Goal: Information Seeking & Learning: Understand process/instructions

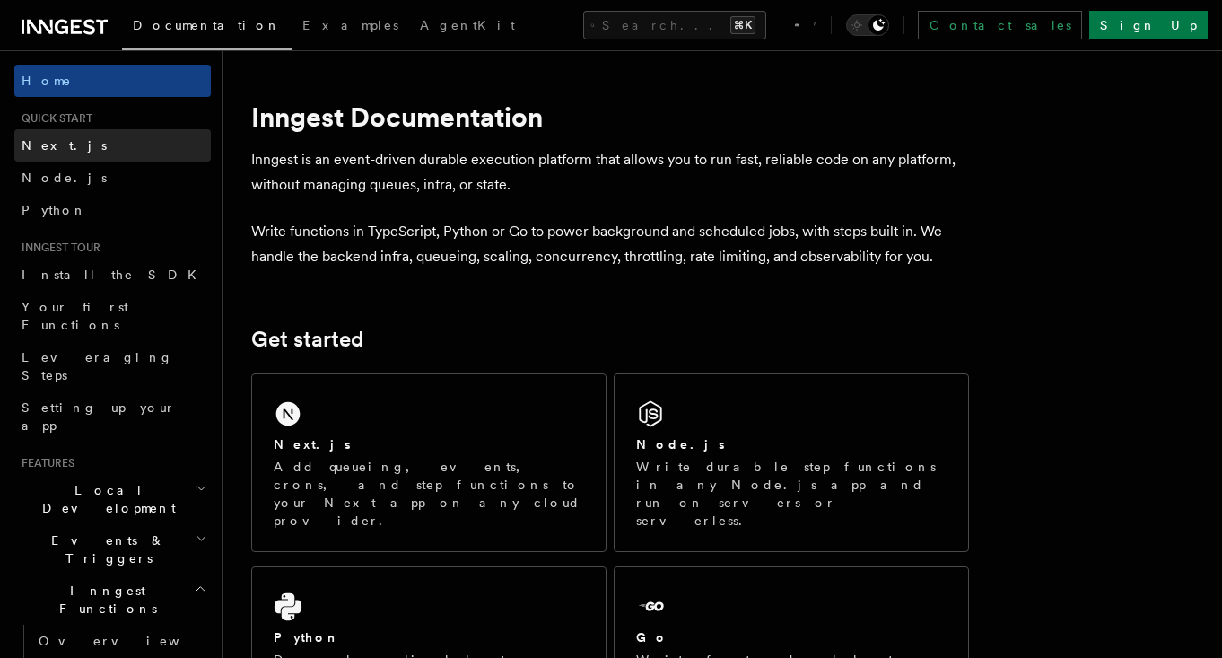
click at [59, 144] on span "Next.js" at bounding box center [64, 145] width 85 height 14
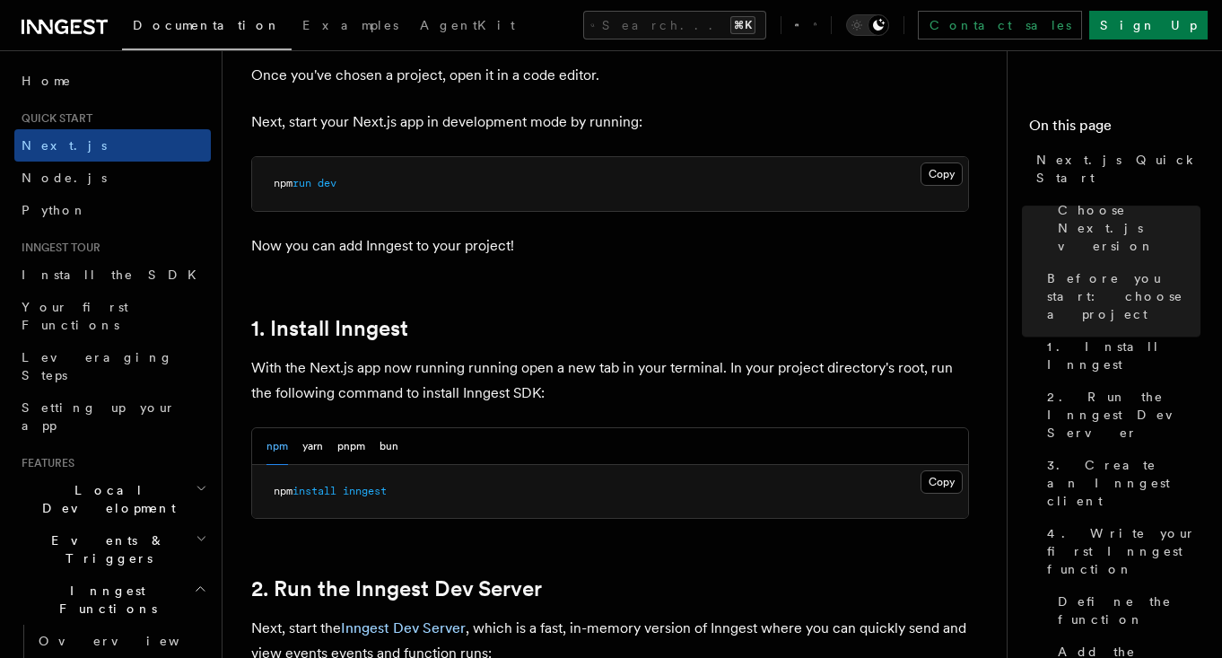
scroll to position [801, 0]
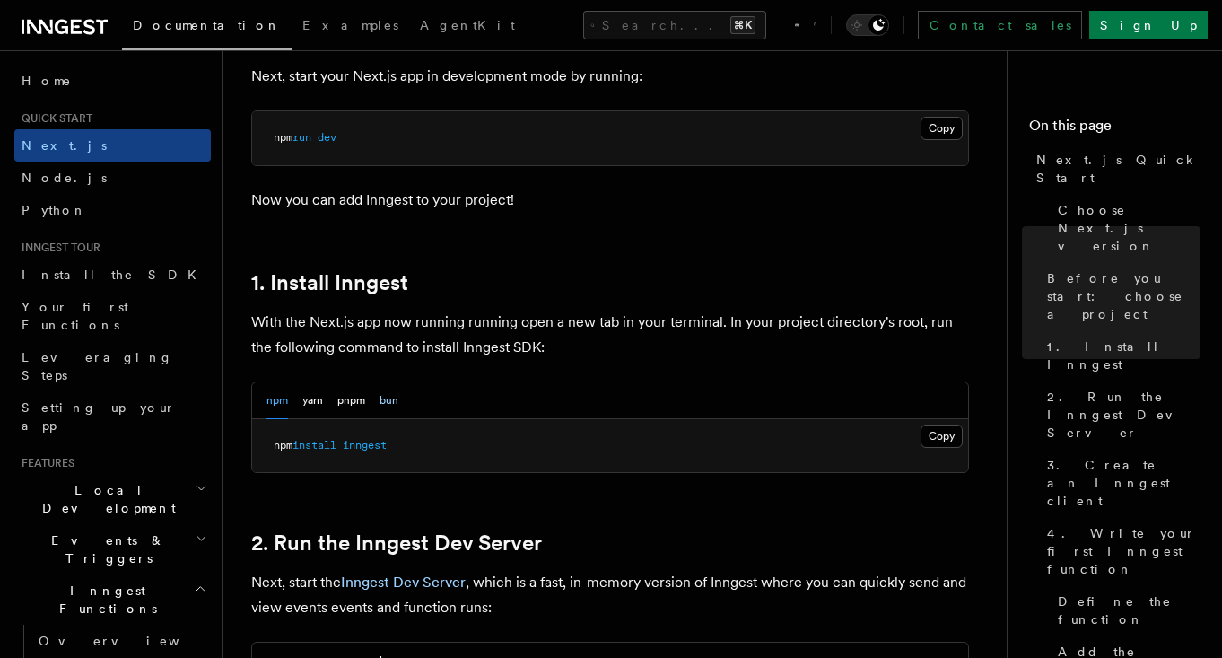
click at [396, 397] on button "bun" at bounding box center [389, 400] width 19 height 37
click at [348, 447] on span "inngest" at bounding box center [340, 445] width 44 height 13
copy span "inngest"
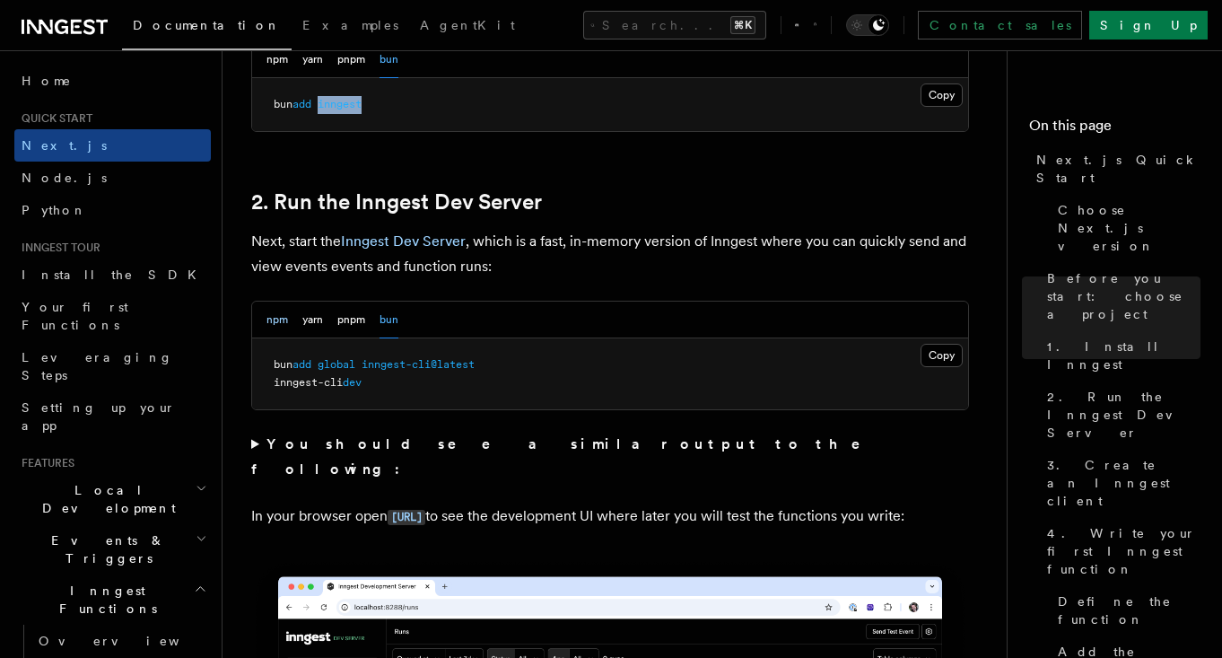
click at [279, 320] on button "npm" at bounding box center [277, 319] width 22 height 37
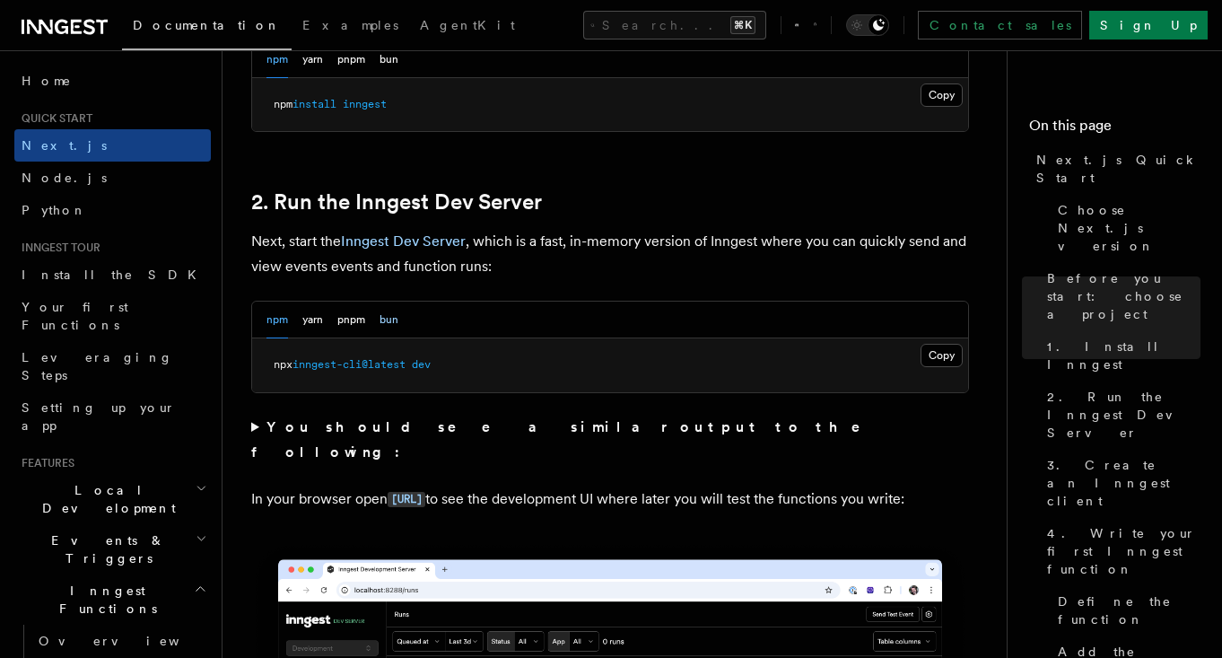
click at [397, 319] on button "bun" at bounding box center [389, 319] width 19 height 37
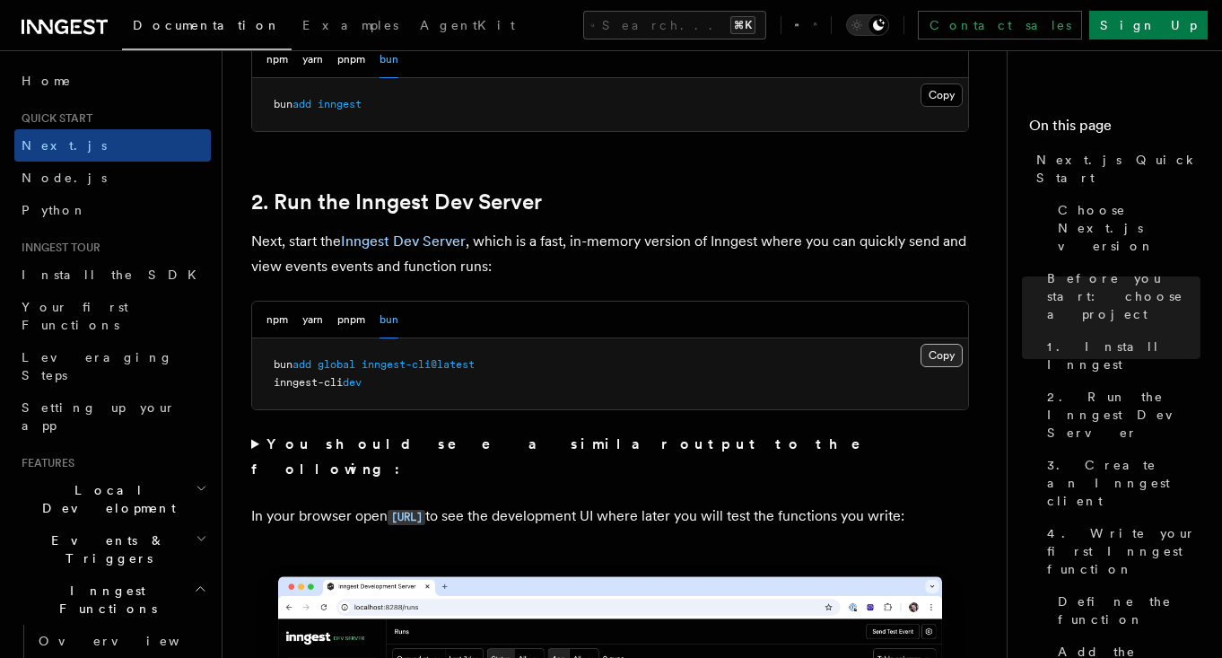
drag, startPoint x: 947, startPoint y: 358, endPoint x: 834, endPoint y: 359, distance: 112.2
click at [947, 357] on button "Copy Copied" at bounding box center [942, 355] width 42 height 23
click at [311, 373] on pre "bun add global inngest-cli@latest inngest-cli dev" at bounding box center [610, 373] width 716 height 71
drag, startPoint x: 274, startPoint y: 382, endPoint x: 380, endPoint y: 385, distance: 105.9
click at [380, 385] on pre "bun add global inngest-cli@latest inngest-cli dev" at bounding box center [610, 373] width 716 height 71
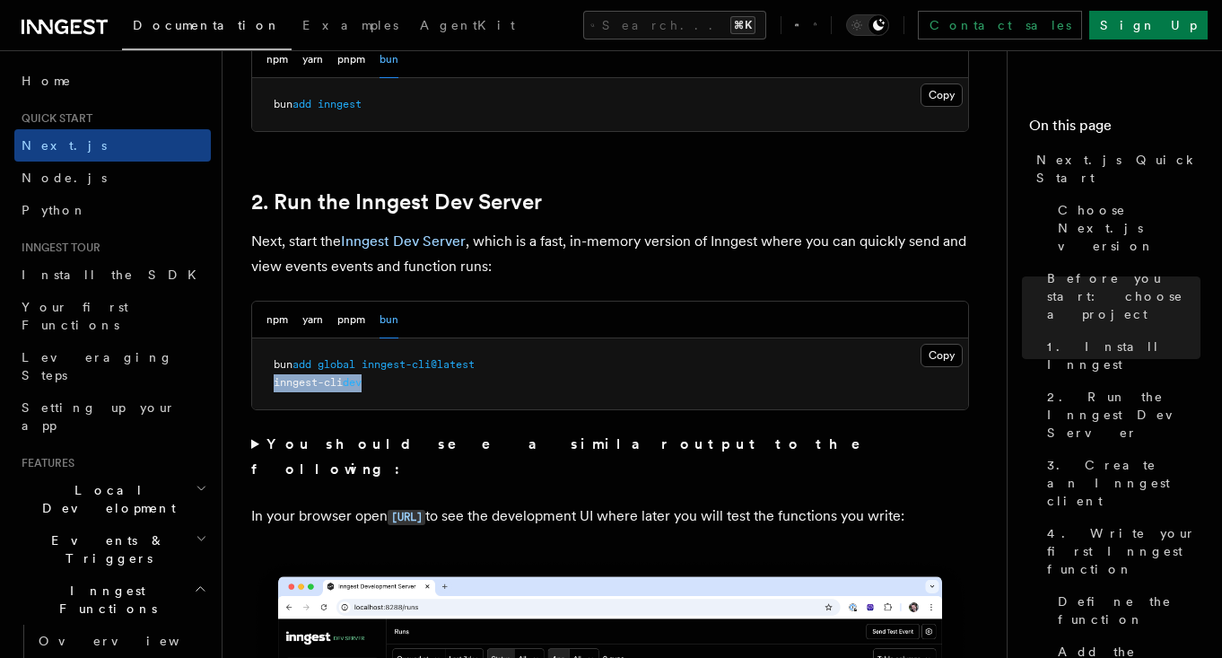
copy span "inngest-cli dev"
click at [476, 380] on pre "bun add global inngest-cli@latest inngest-cli dev" at bounding box center [610, 373] width 716 height 71
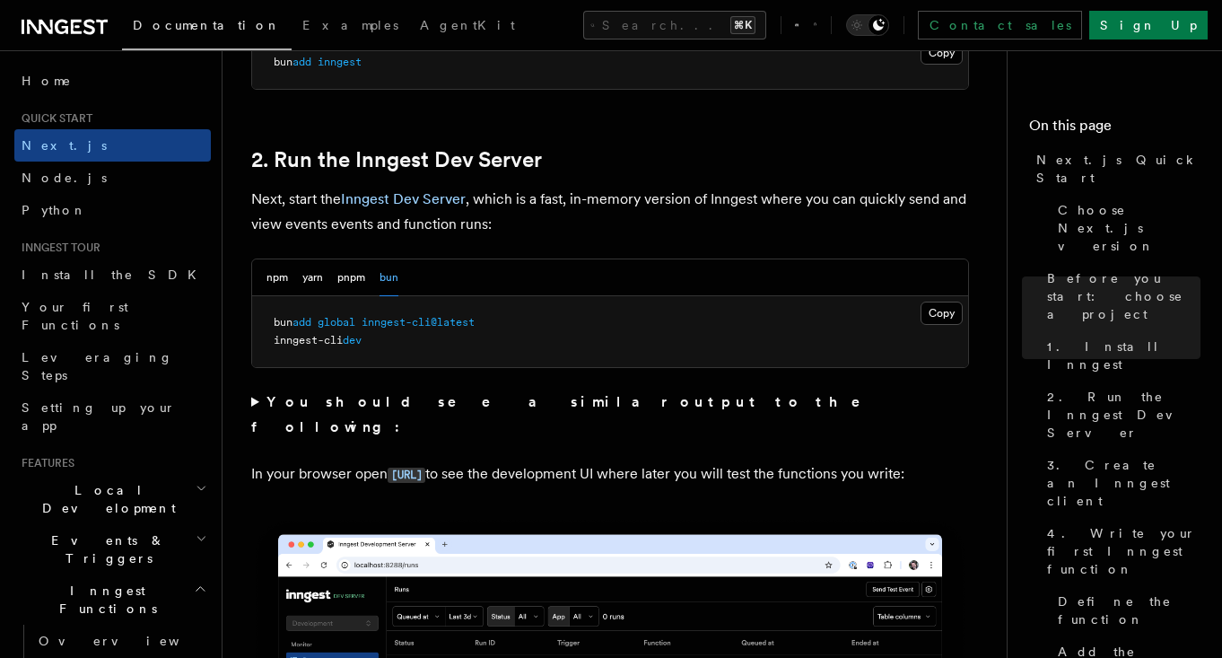
scroll to position [1283, 0]
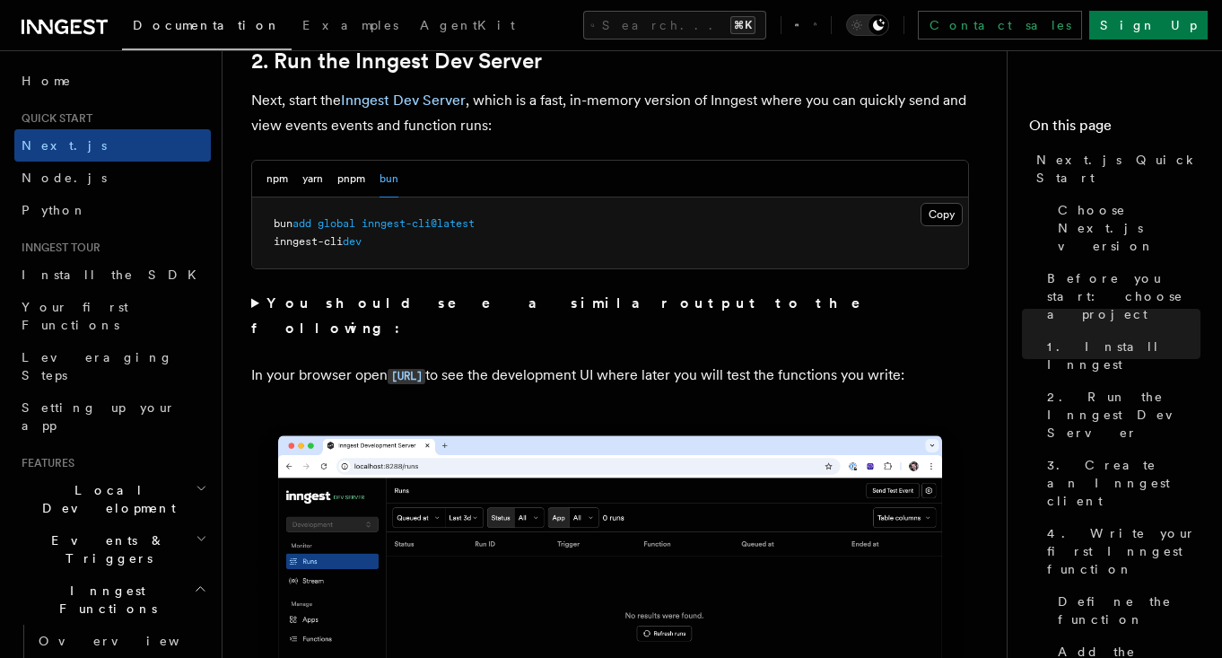
click at [254, 302] on summary "You should see a similar output to the following:" at bounding box center [610, 316] width 718 height 50
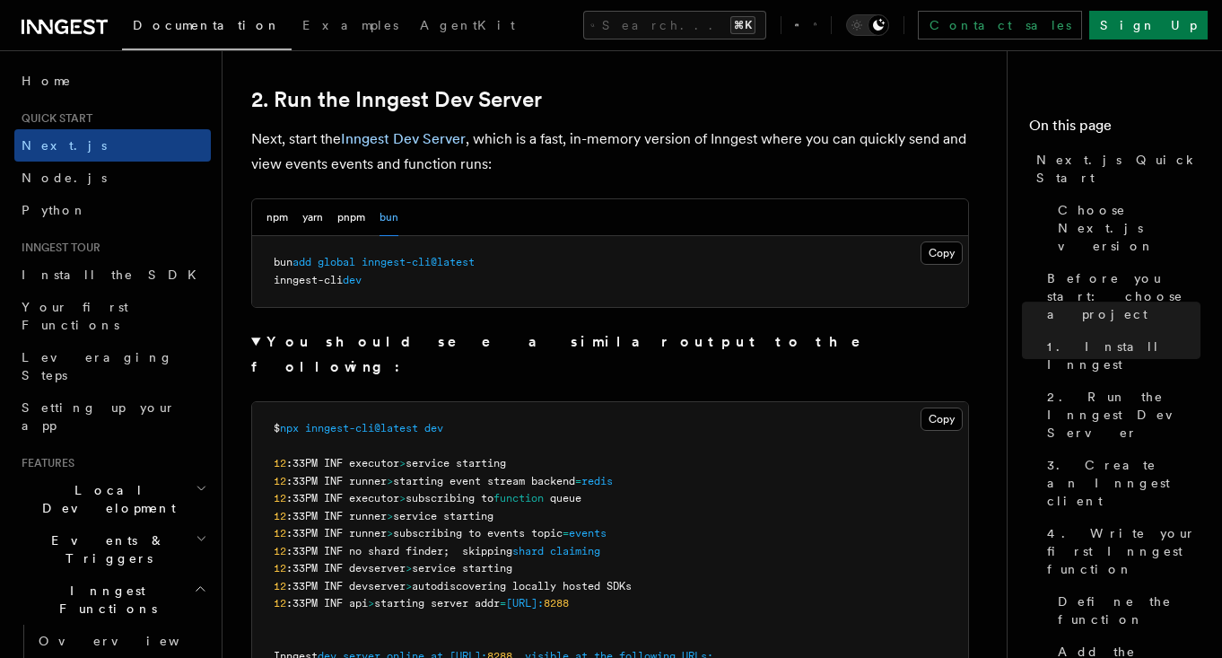
scroll to position [1156, 0]
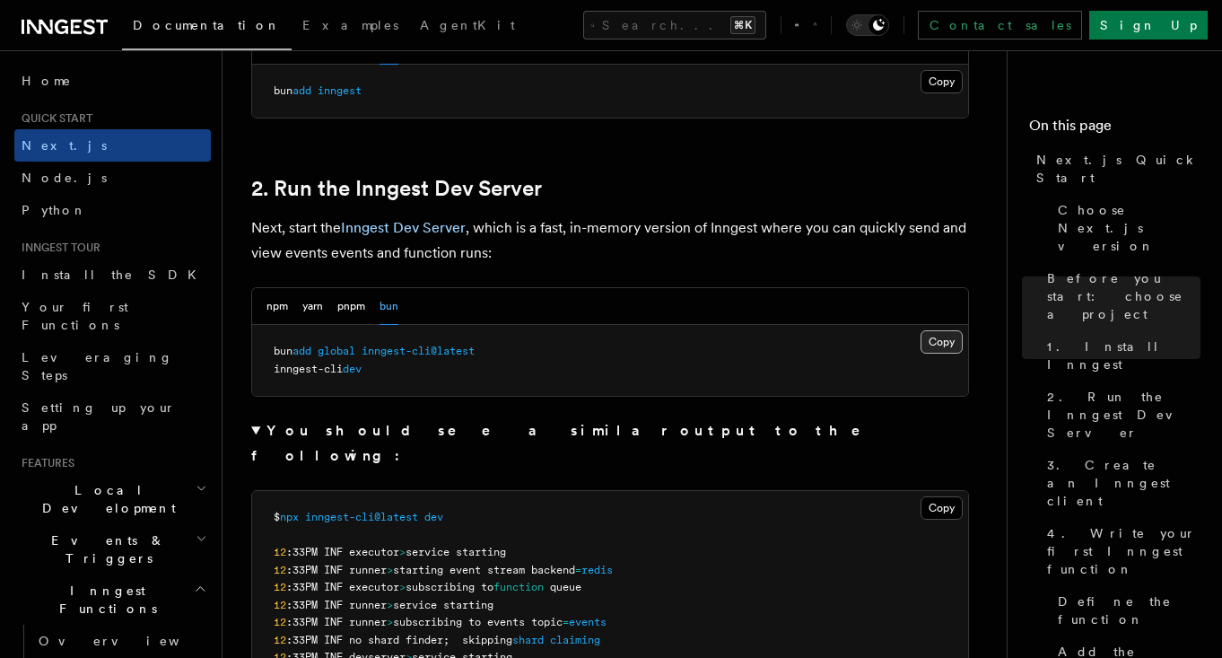
click at [944, 336] on button "Copy Copied" at bounding box center [942, 341] width 42 height 23
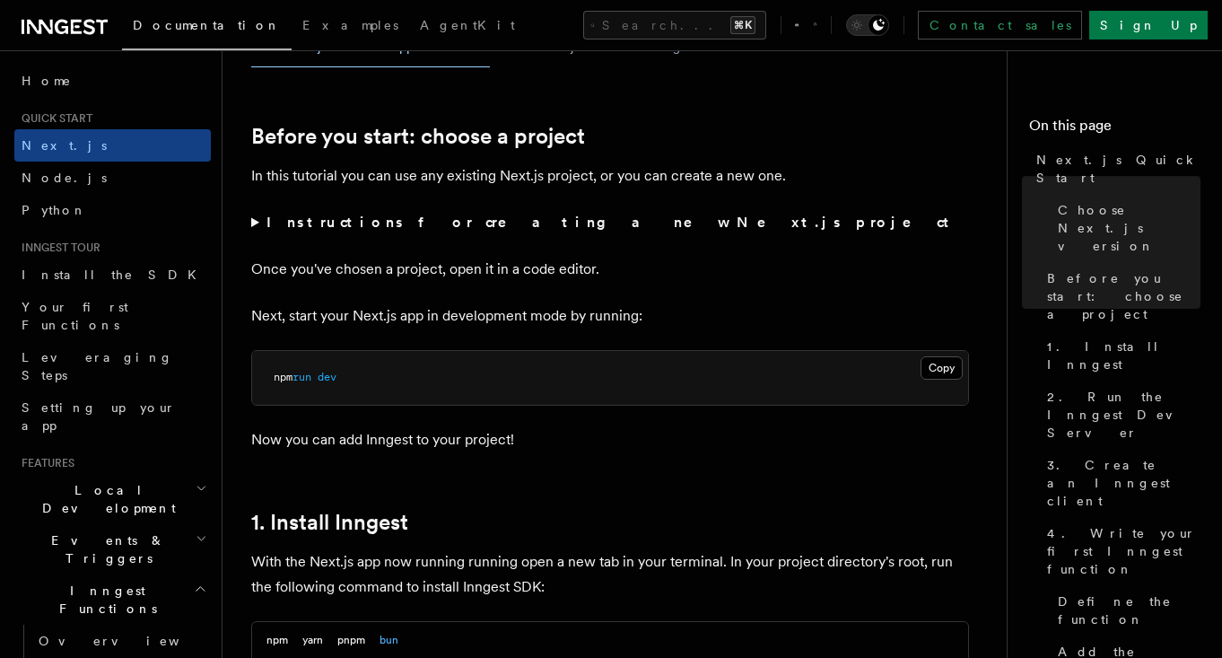
scroll to position [922, 0]
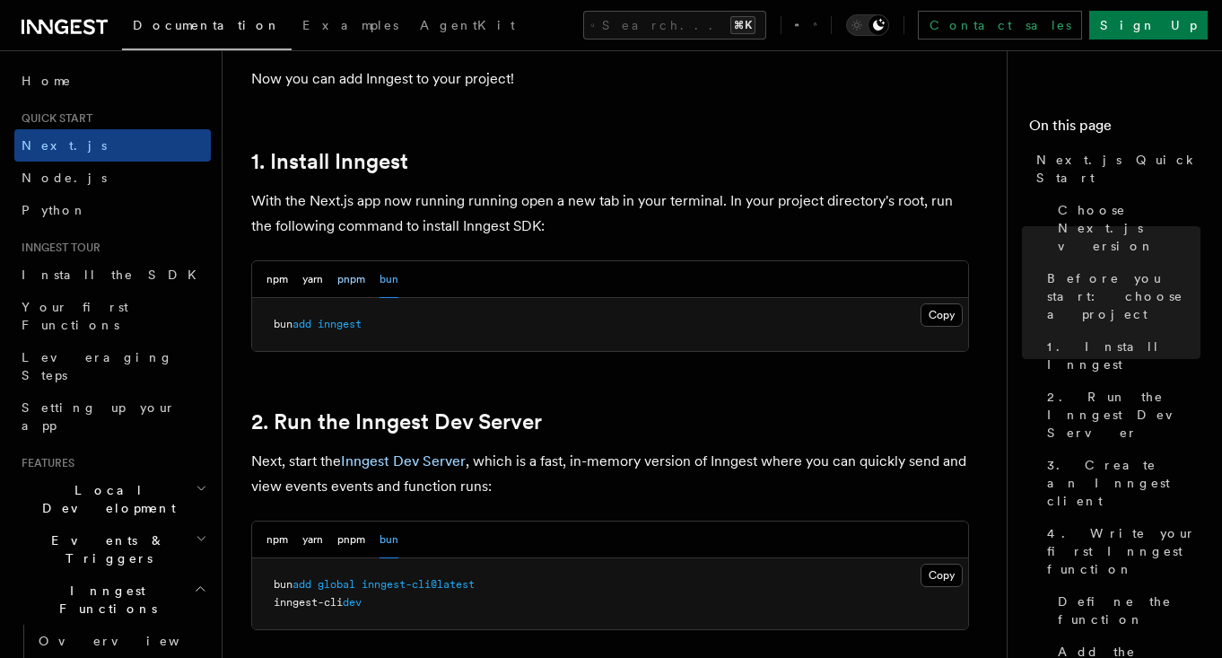
click at [345, 275] on button "pnpm" at bounding box center [351, 279] width 28 height 37
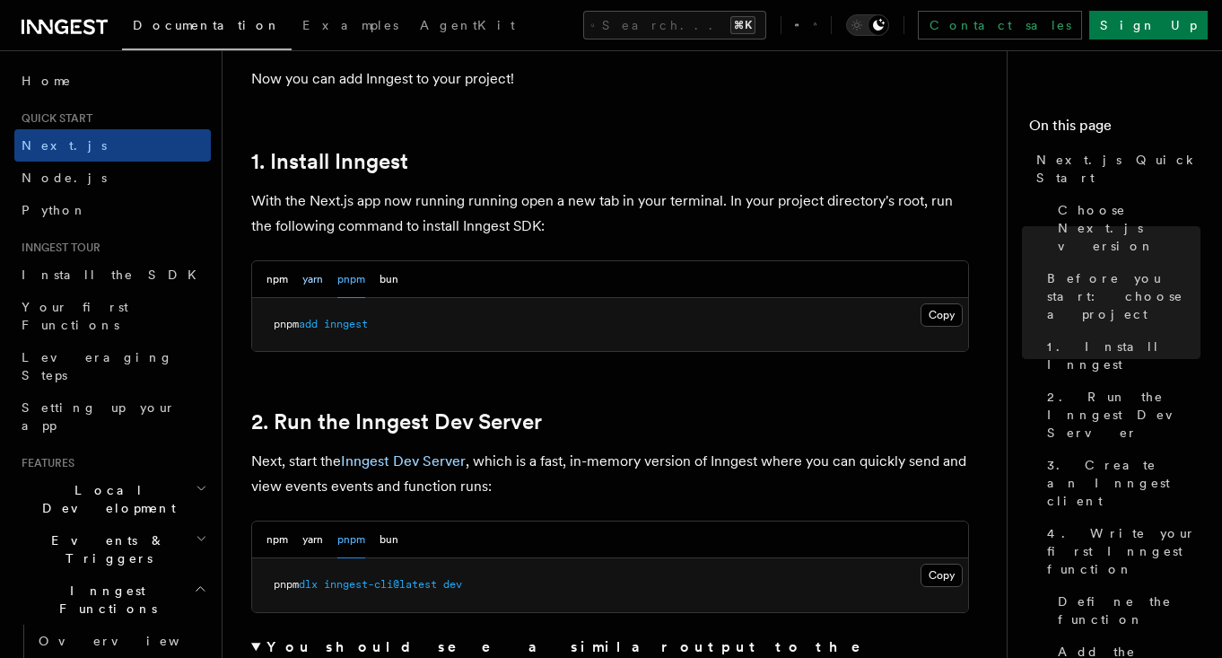
click at [305, 275] on button "yarn" at bounding box center [312, 279] width 21 height 37
click at [270, 274] on button "npm" at bounding box center [277, 279] width 22 height 37
click at [399, 282] on div "npm yarn pnpm bun" at bounding box center [610, 279] width 716 height 37
click at [389, 284] on button "bun" at bounding box center [389, 279] width 19 height 37
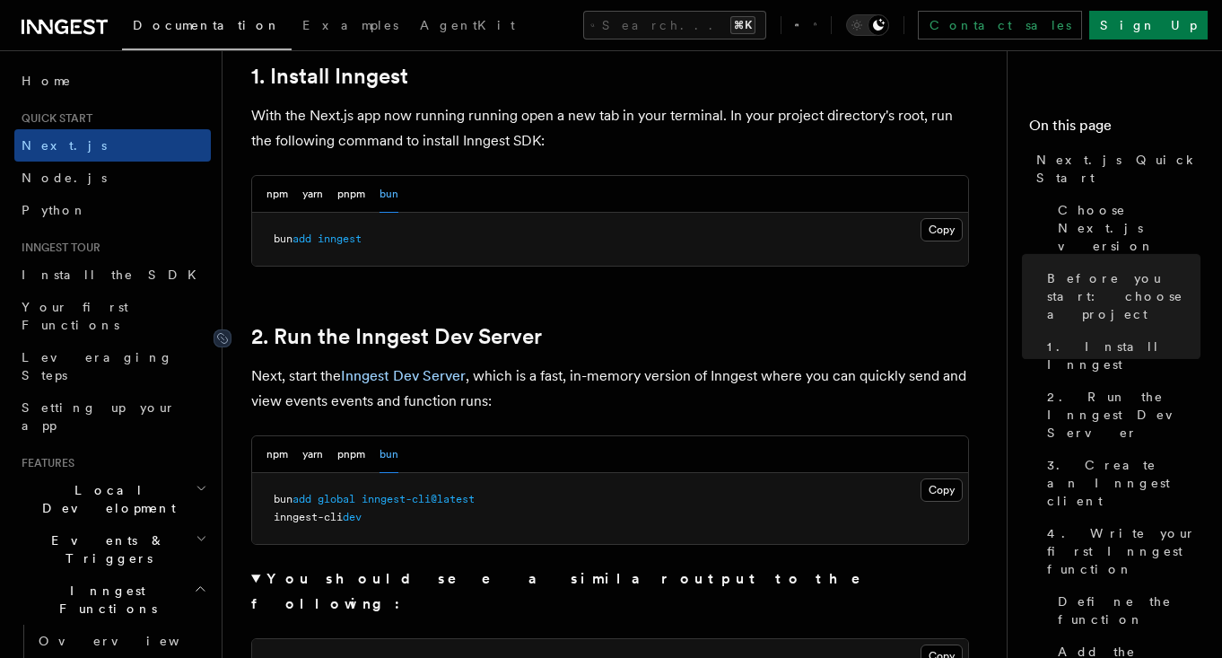
scroll to position [1026, 0]
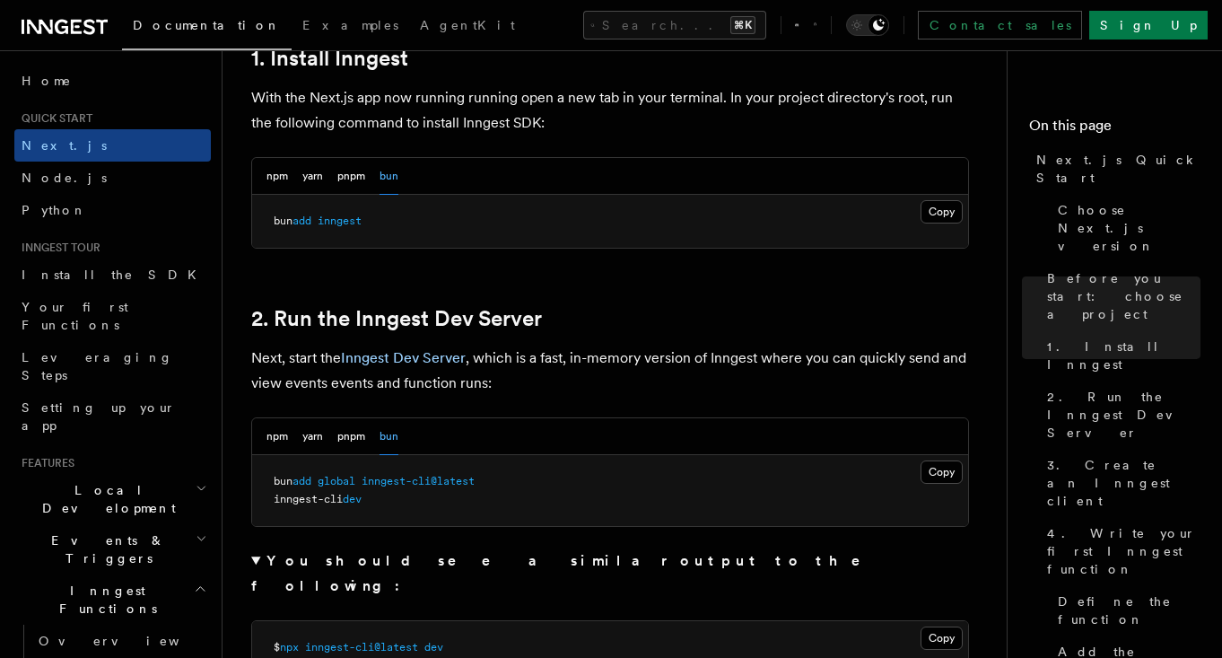
click at [538, 420] on div "npm yarn pnpm bun" at bounding box center [610, 436] width 716 height 37
click at [279, 438] on button "npm" at bounding box center [277, 436] width 22 height 37
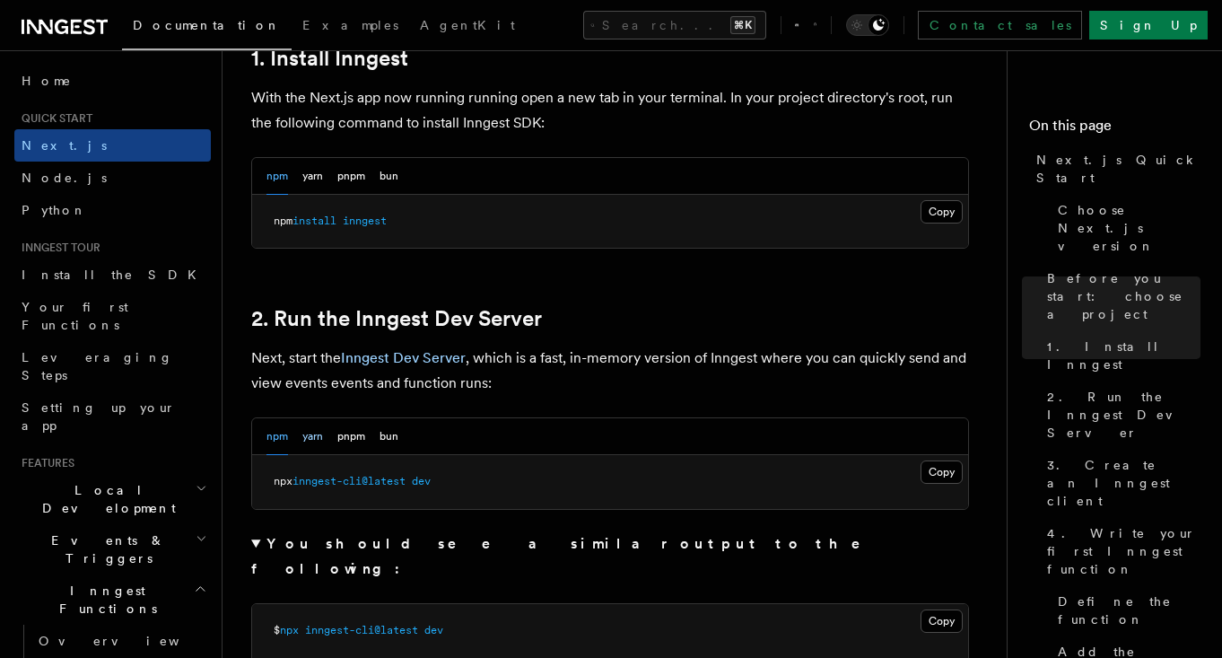
click at [314, 439] on button "yarn" at bounding box center [312, 436] width 21 height 37
click at [357, 441] on button "pnpm" at bounding box center [351, 436] width 28 height 37
click at [389, 441] on button "bun" at bounding box center [389, 436] width 19 height 37
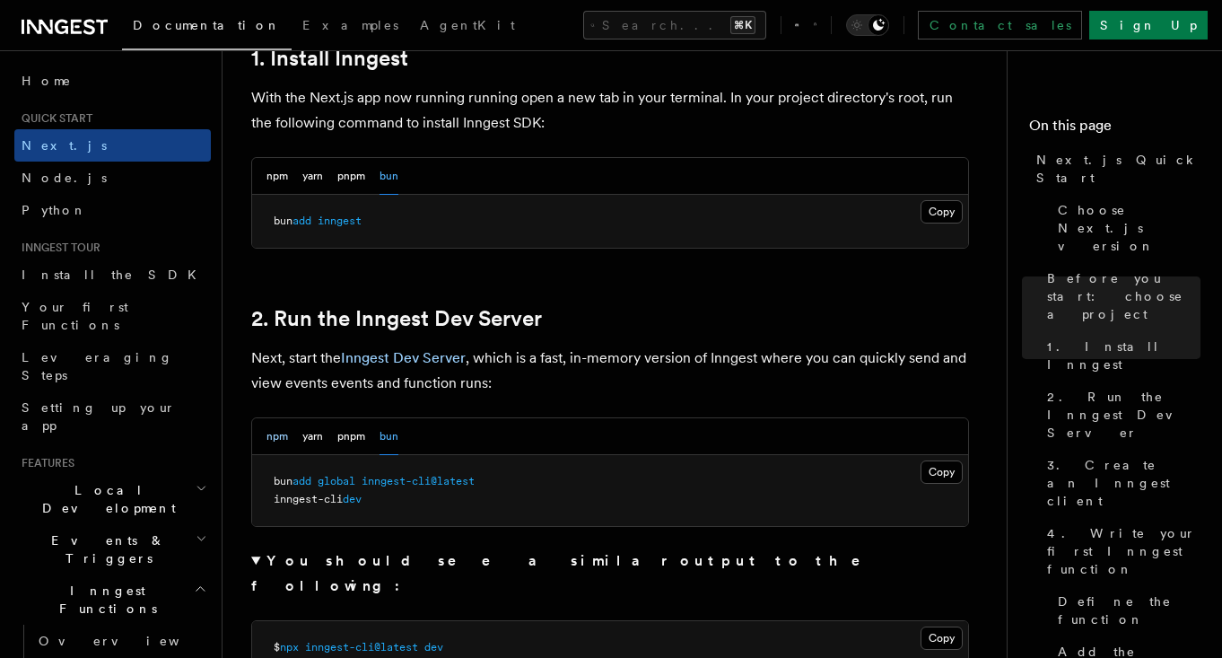
click at [273, 437] on button "npm" at bounding box center [277, 436] width 22 height 37
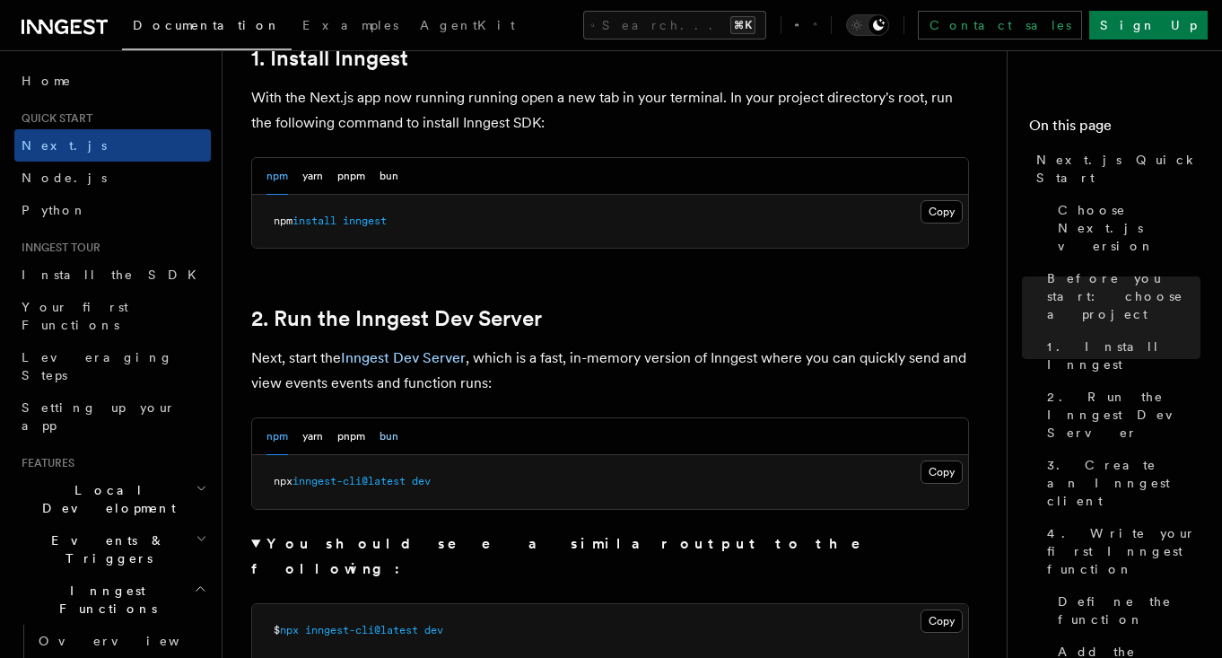
click at [392, 438] on button "bun" at bounding box center [389, 436] width 19 height 37
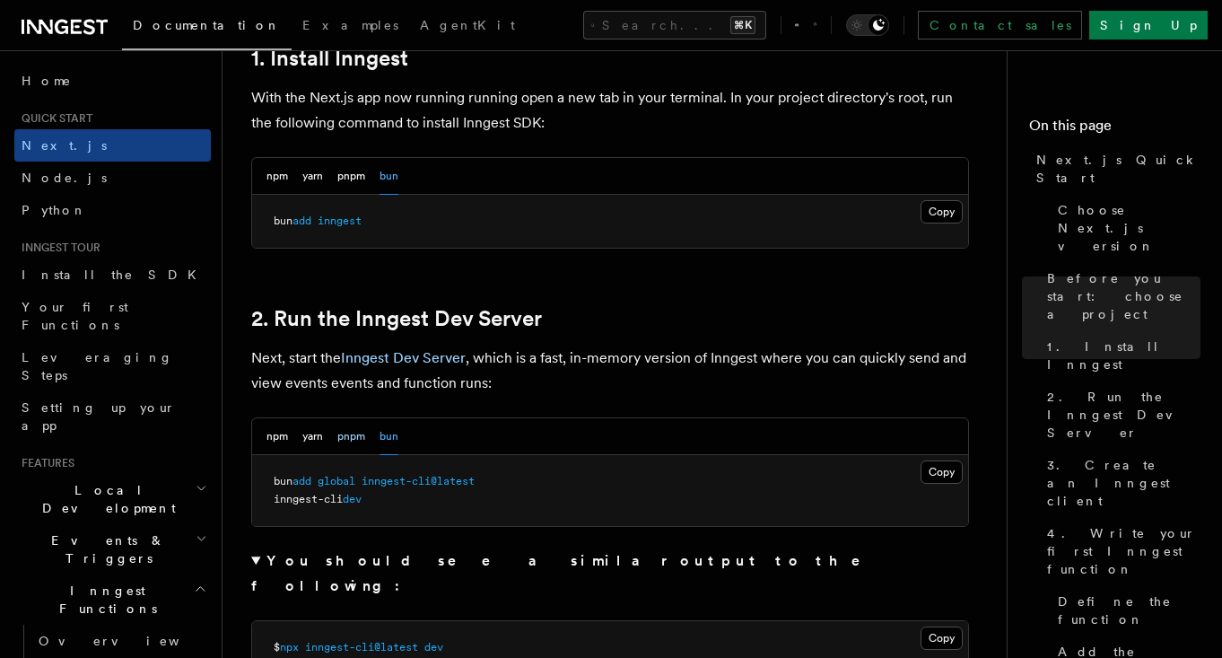
click at [352, 435] on button "pnpm" at bounding box center [351, 436] width 28 height 37
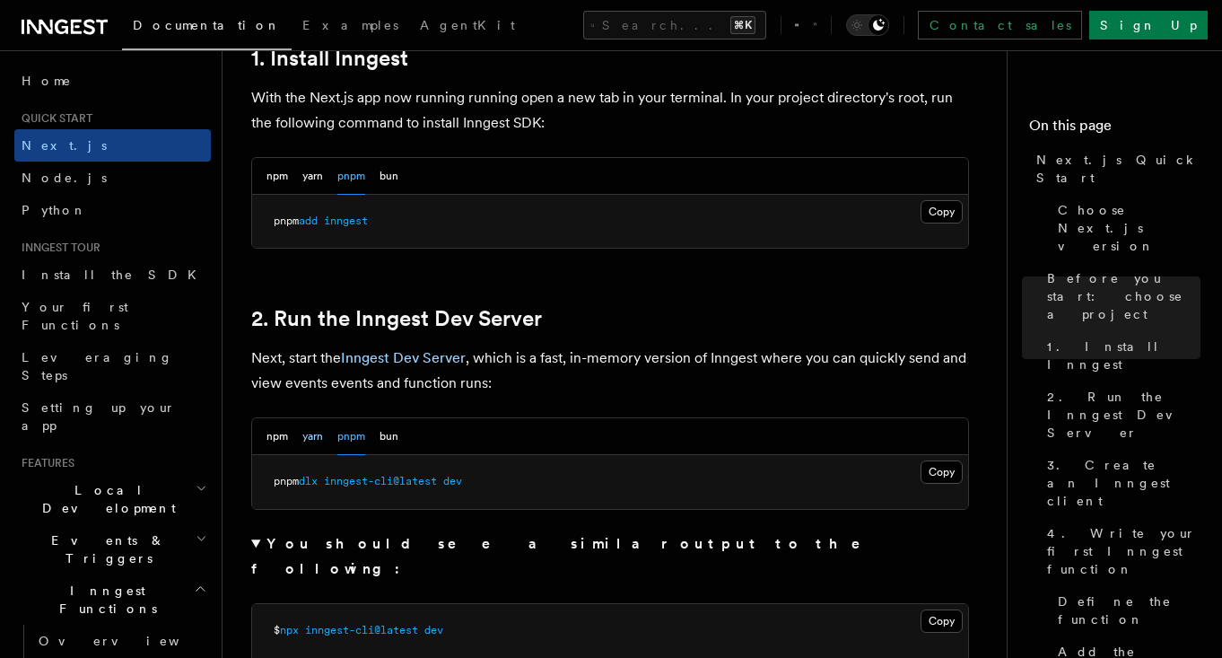
click at [316, 434] on button "yarn" at bounding box center [312, 436] width 21 height 37
click at [275, 433] on button "npm" at bounding box center [277, 436] width 22 height 37
click at [383, 435] on button "bun" at bounding box center [389, 436] width 19 height 37
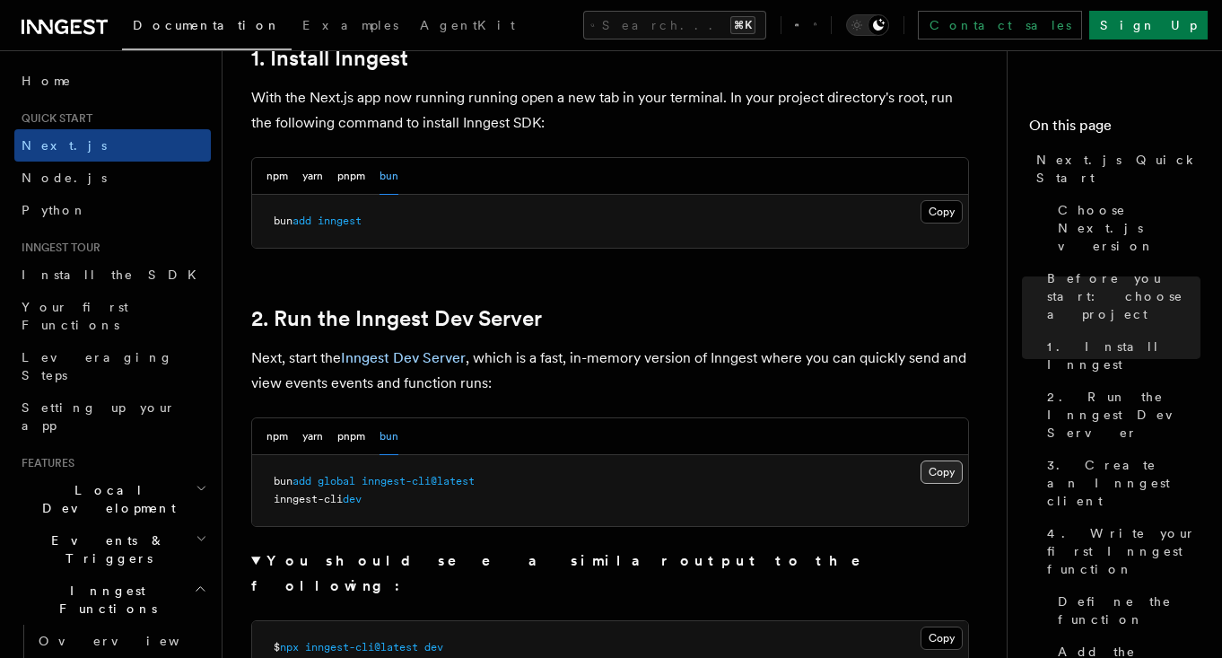
click at [947, 473] on button "Copy Copied" at bounding box center [942, 471] width 42 height 23
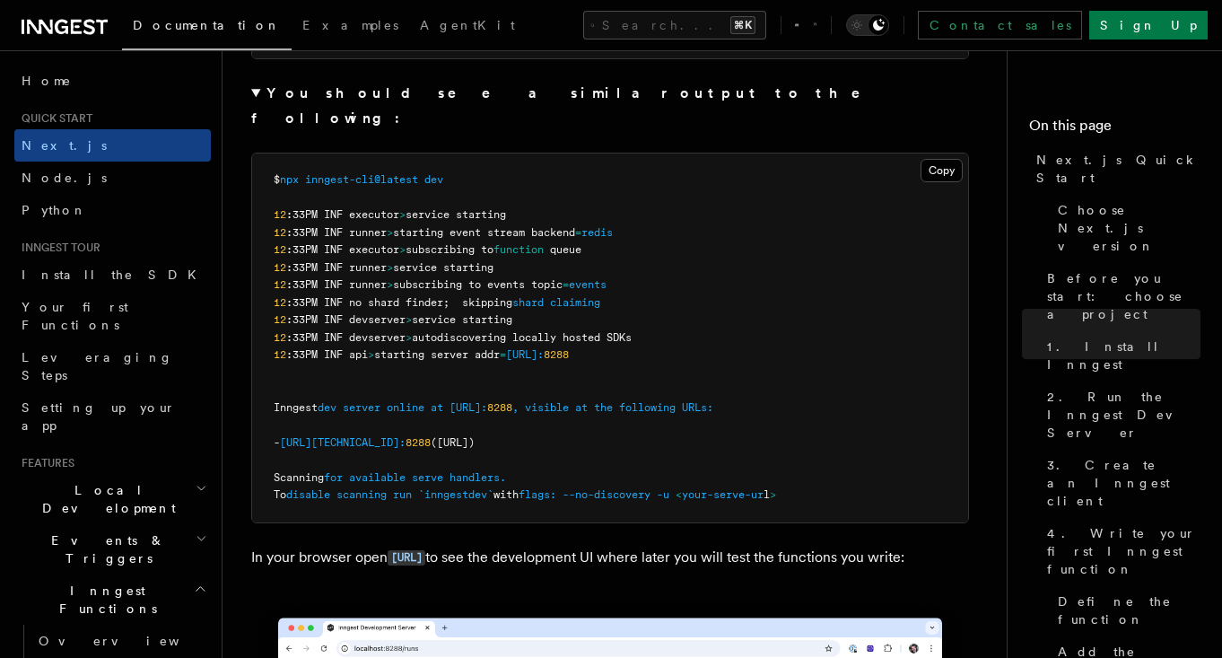
scroll to position [1187, 0]
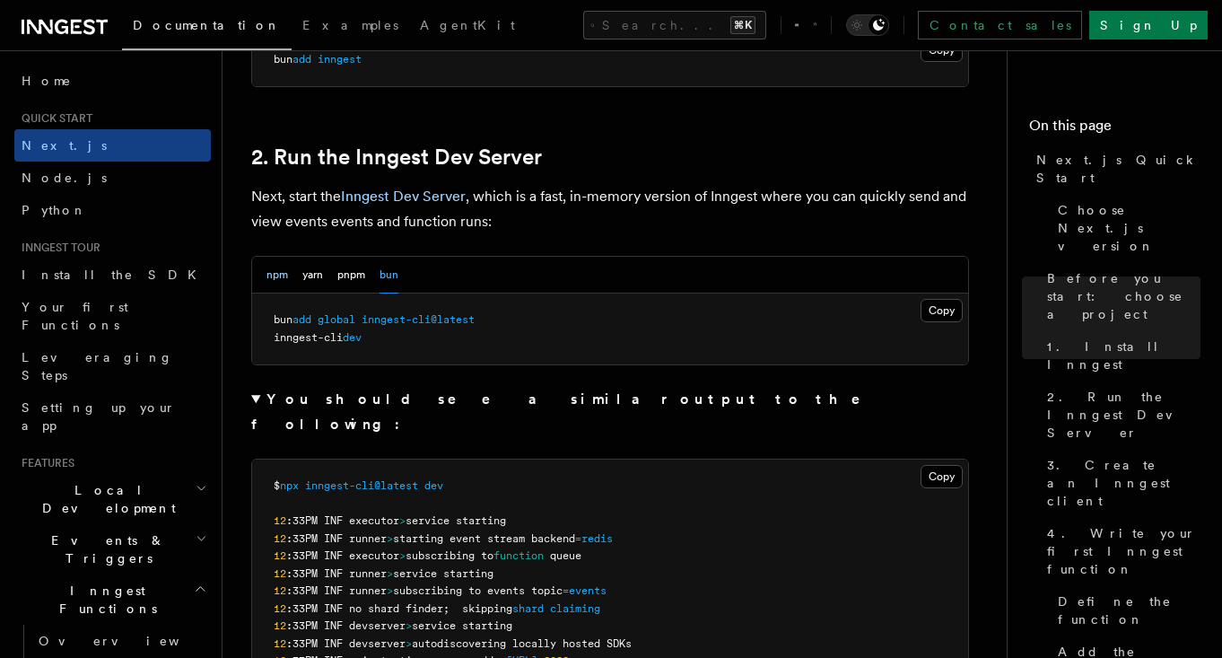
click at [279, 274] on button "npm" at bounding box center [277, 275] width 22 height 37
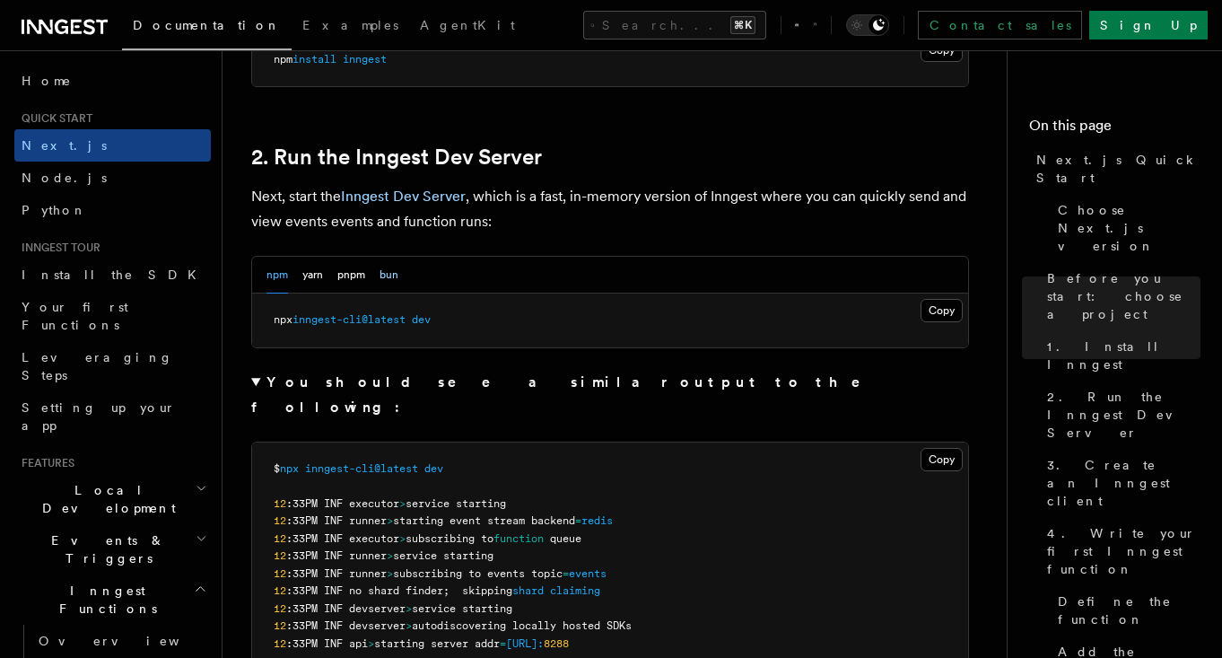
click at [394, 275] on button "bun" at bounding box center [389, 275] width 19 height 37
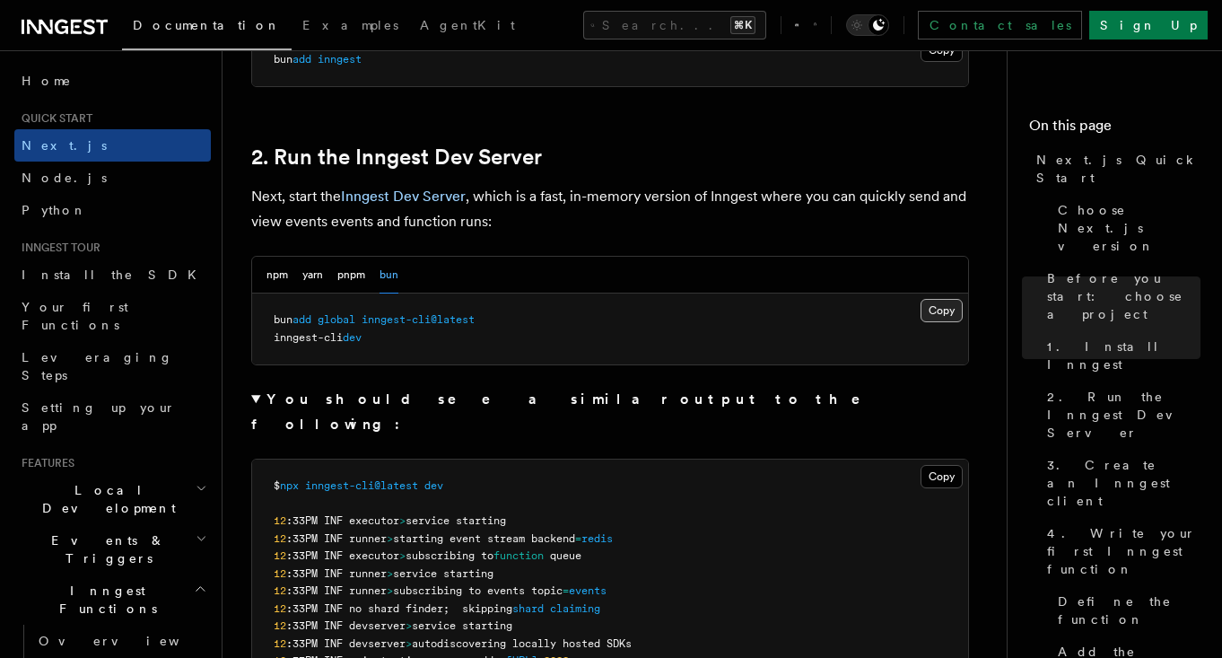
click at [943, 312] on button "Copy Copied" at bounding box center [942, 310] width 42 height 23
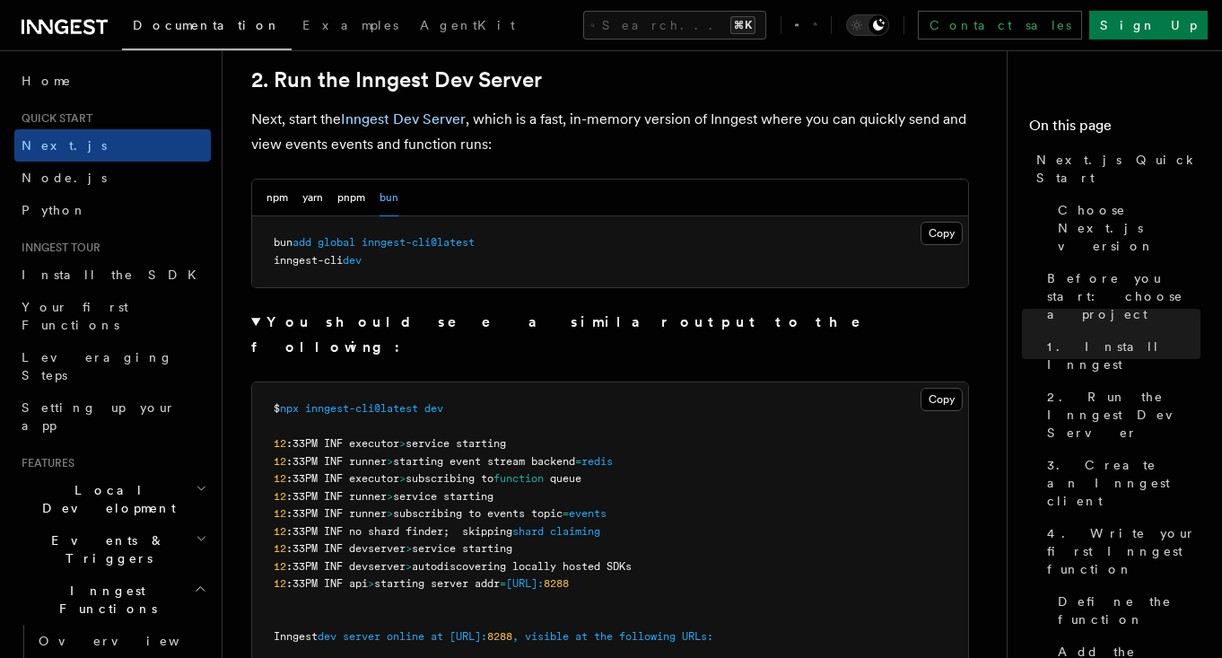
scroll to position [1246, 0]
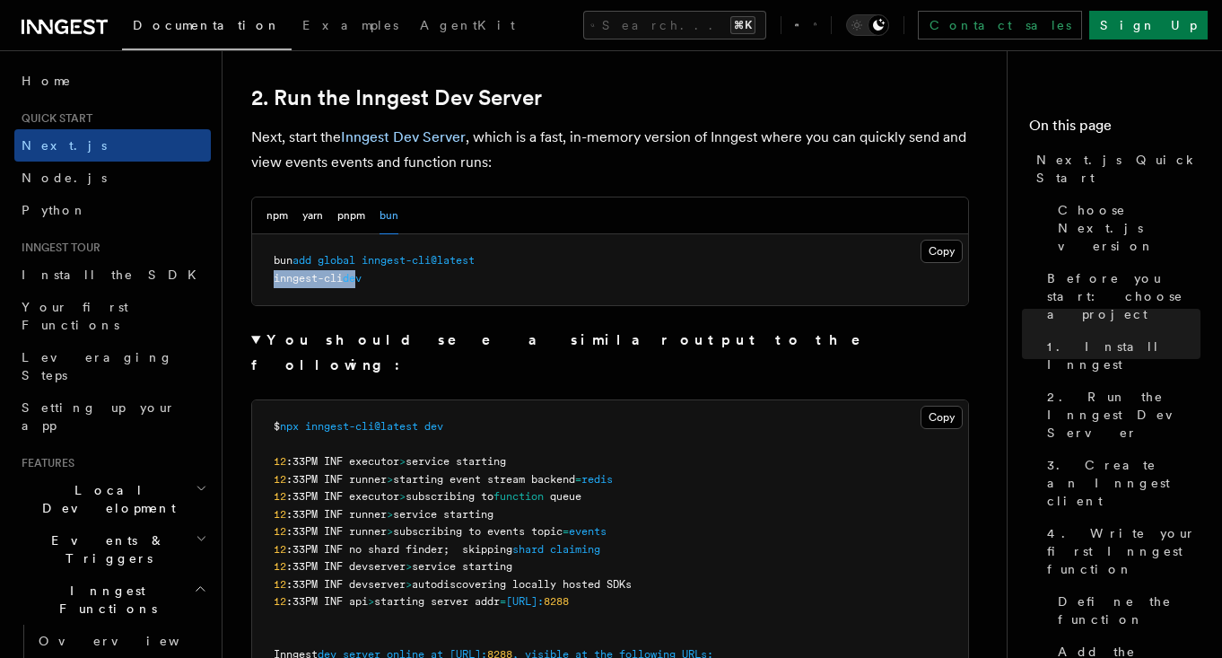
drag, startPoint x: 274, startPoint y: 282, endPoint x: 366, endPoint y: 283, distance: 92.4
click at [362, 283] on span "inngest-cli dev" at bounding box center [318, 278] width 88 height 13
click at [427, 288] on pre "bun add global inngest-cli@latest inngest-cli dev" at bounding box center [610, 269] width 716 height 71
drag, startPoint x: 272, startPoint y: 279, endPoint x: 459, endPoint y: 285, distance: 187.6
click at [443, 278] on pre "bun add global inngest-cli@latest inngest-cli dev" at bounding box center [610, 269] width 716 height 71
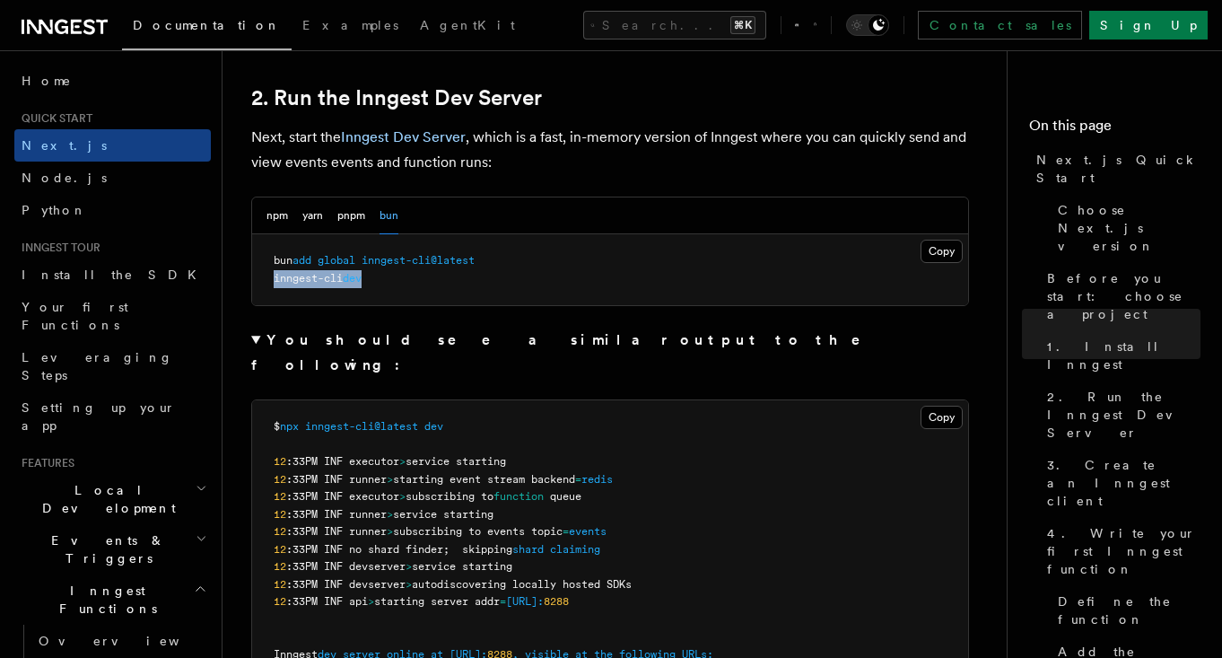
copy span "inngest-cli dev"
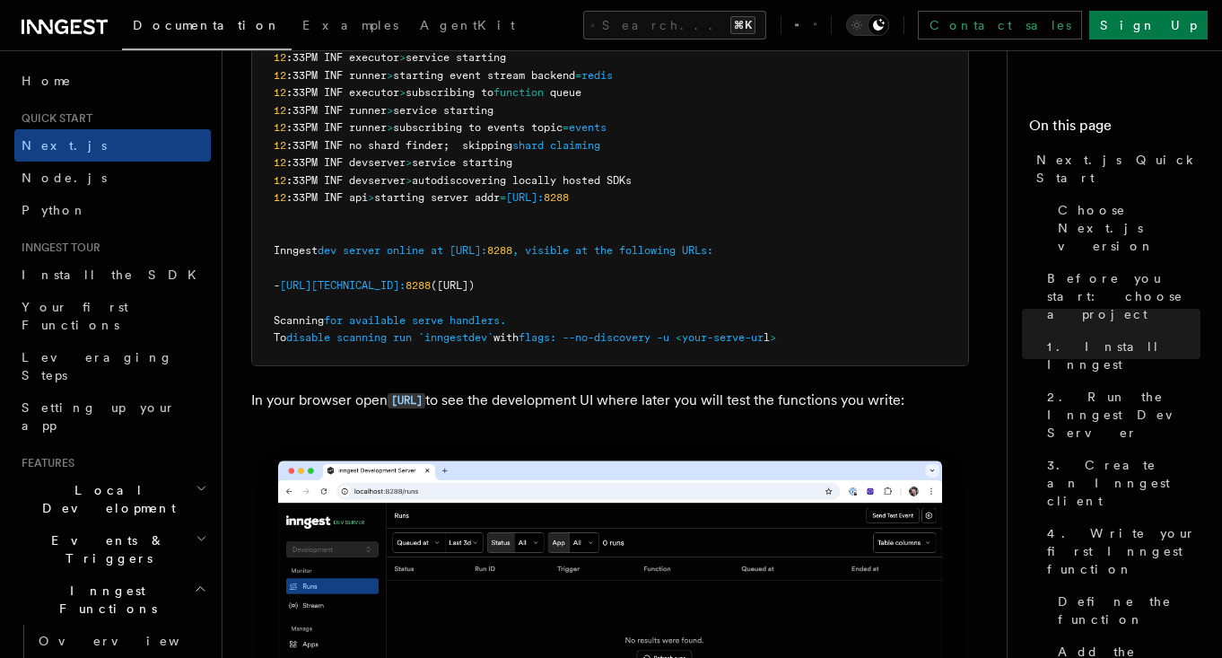
scroll to position [1650, 0]
drag, startPoint x: 417, startPoint y: 406, endPoint x: 409, endPoint y: 394, distance: 14.2
click at [417, 405] on p "In your browser open [URL] to see the development UI where later you will test …" at bounding box center [610, 401] width 718 height 26
click at [425, 393] on code "[URL]" at bounding box center [407, 400] width 38 height 15
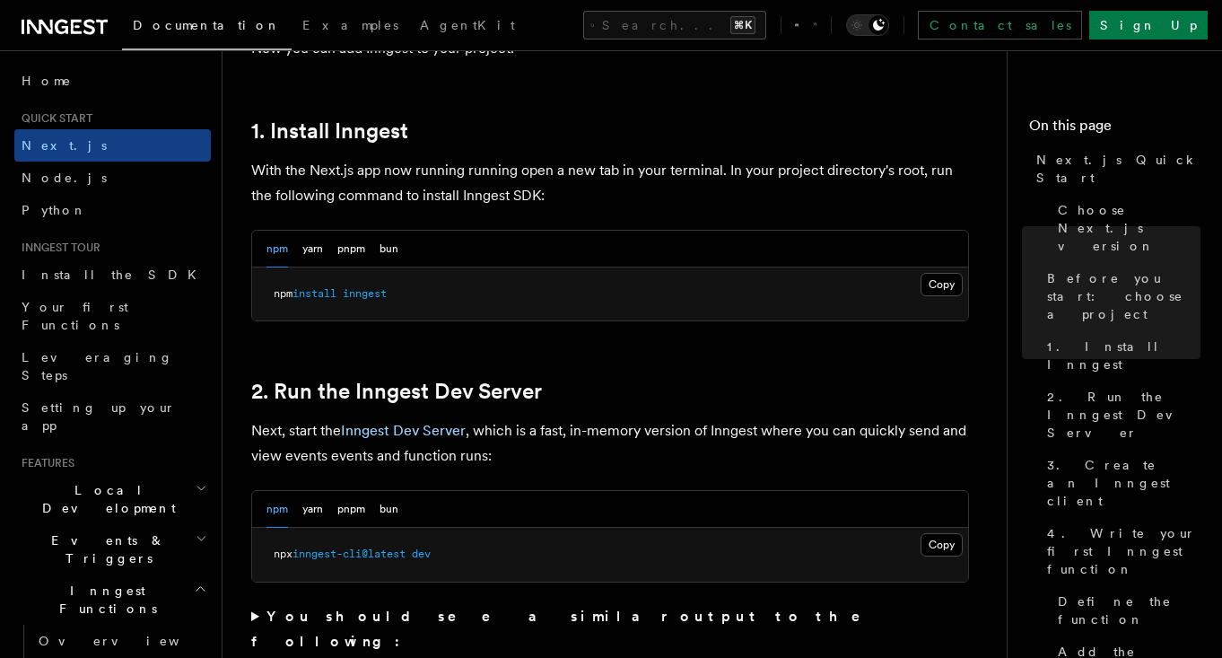
scroll to position [1005, 0]
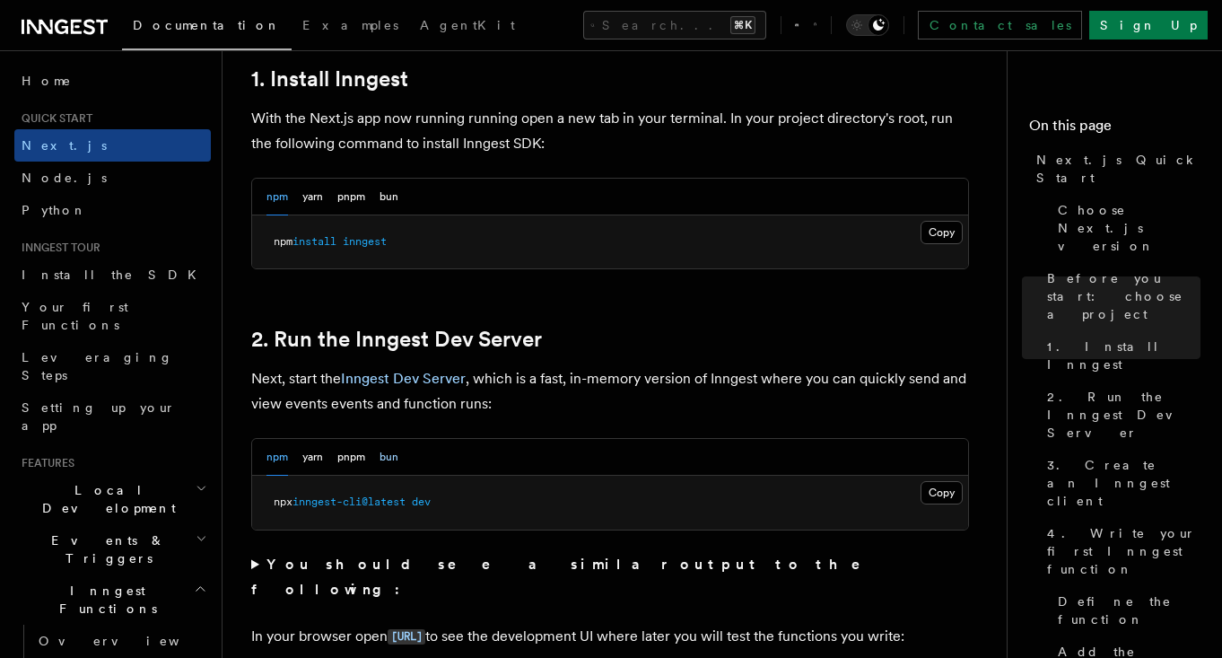
click at [389, 456] on button "bun" at bounding box center [389, 457] width 19 height 37
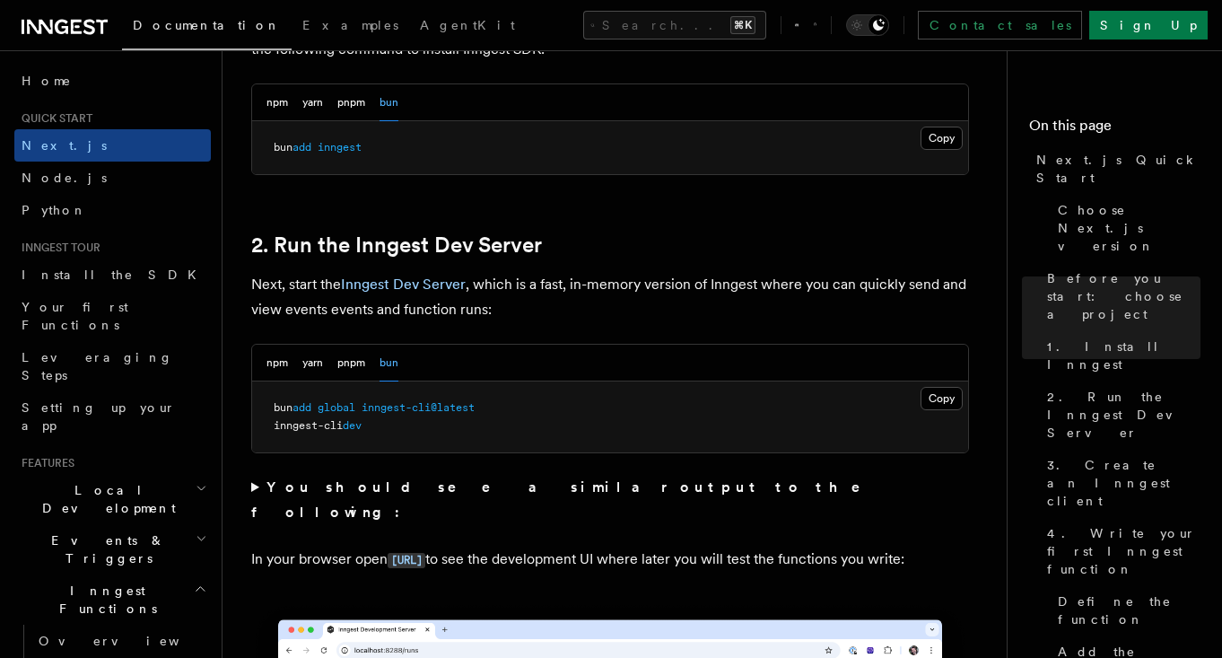
scroll to position [1110, 0]
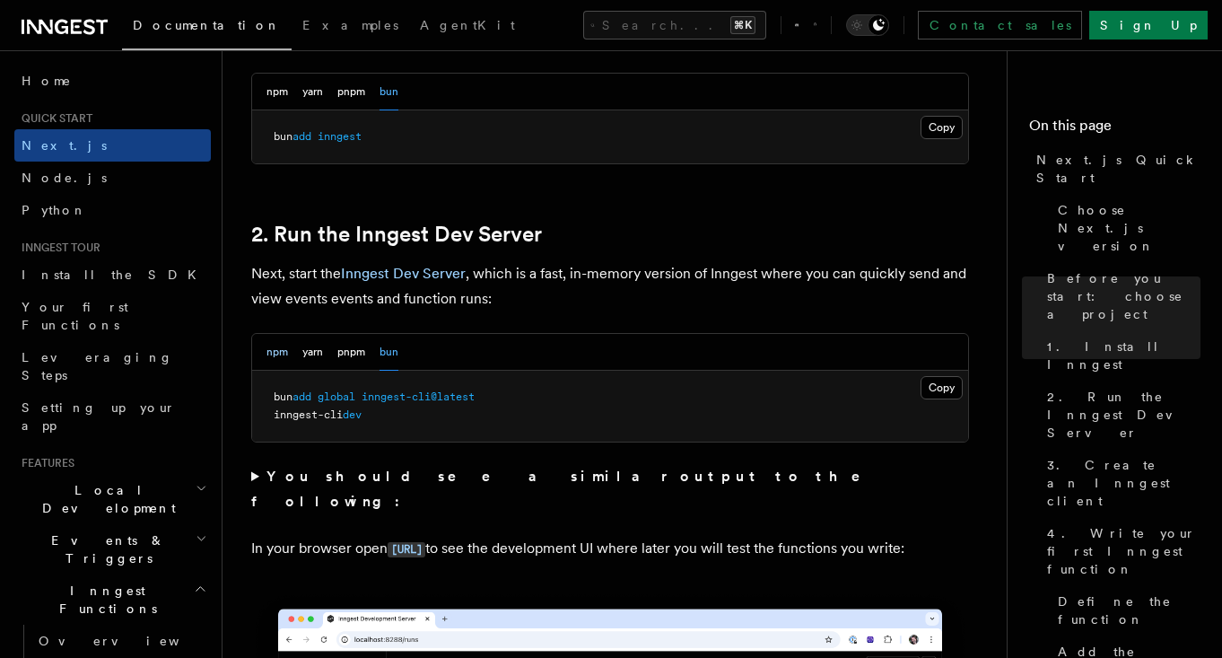
click at [278, 352] on button "npm" at bounding box center [277, 352] width 22 height 37
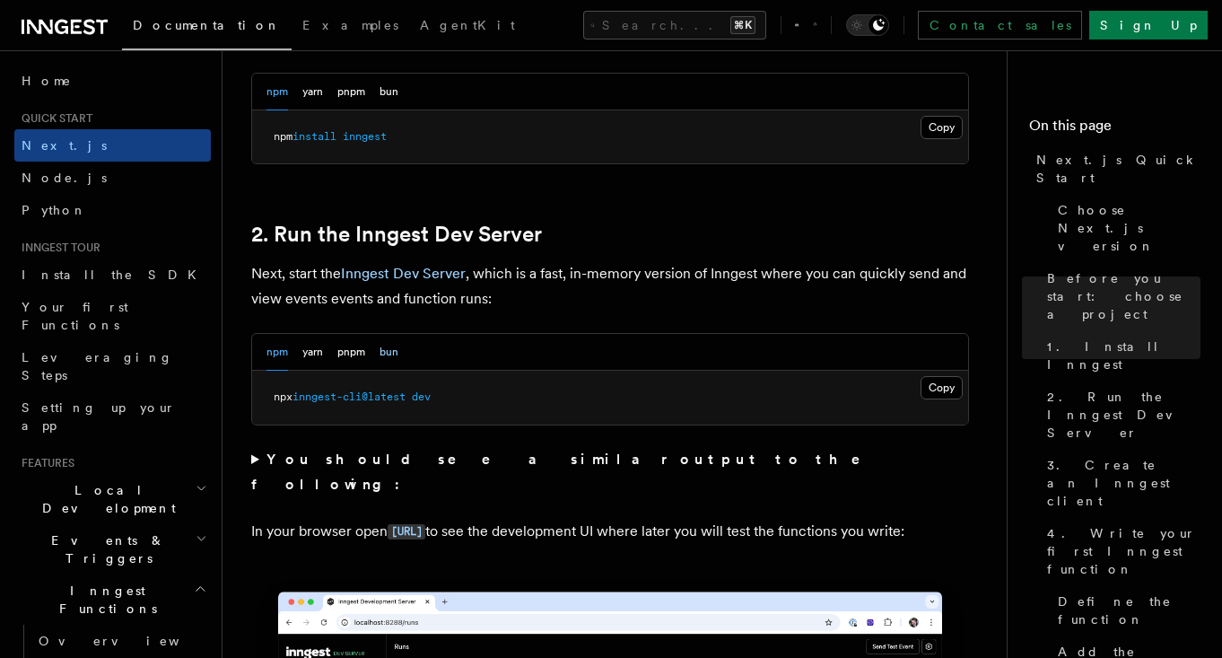
click at [388, 348] on button "bun" at bounding box center [389, 352] width 19 height 37
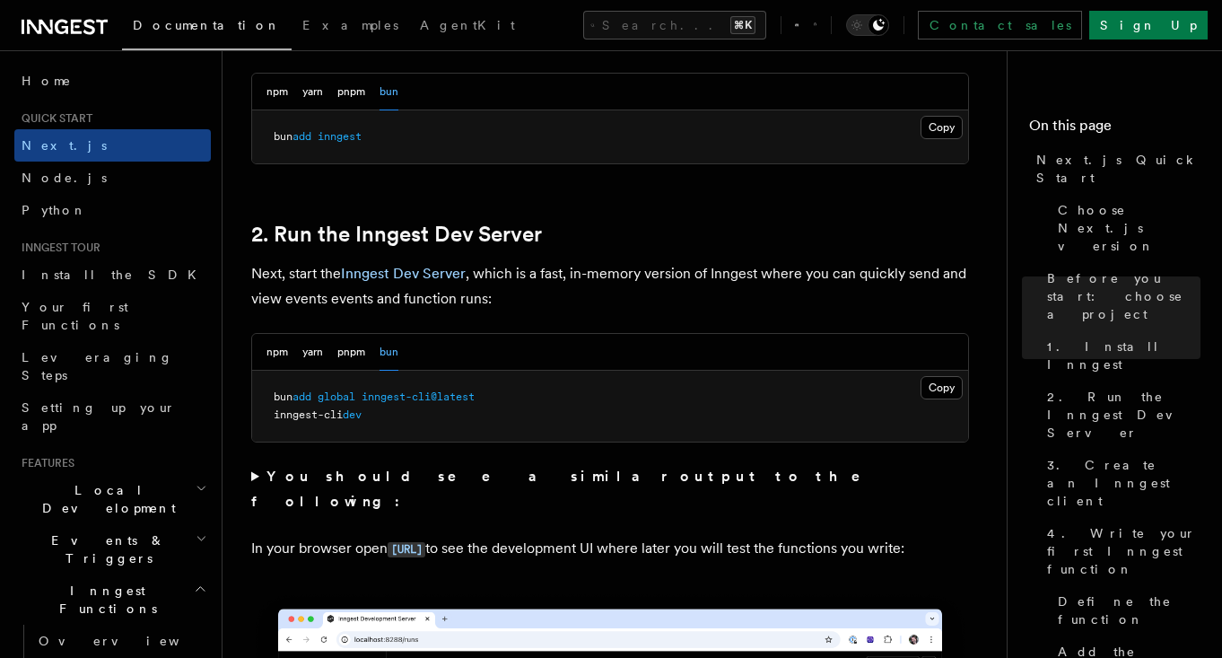
click at [390, 423] on pre "bun add global inngest-cli@latest inngest-cli dev" at bounding box center [610, 406] width 716 height 71
drag, startPoint x: 327, startPoint y: 398, endPoint x: 490, endPoint y: 397, distance: 163.3
click at [490, 397] on pre "bun add global inngest-cli@latest inngest-cli dev" at bounding box center [610, 406] width 716 height 71
copy span "global inngest-cli@latest"
click at [277, 354] on button "npm" at bounding box center [277, 352] width 22 height 37
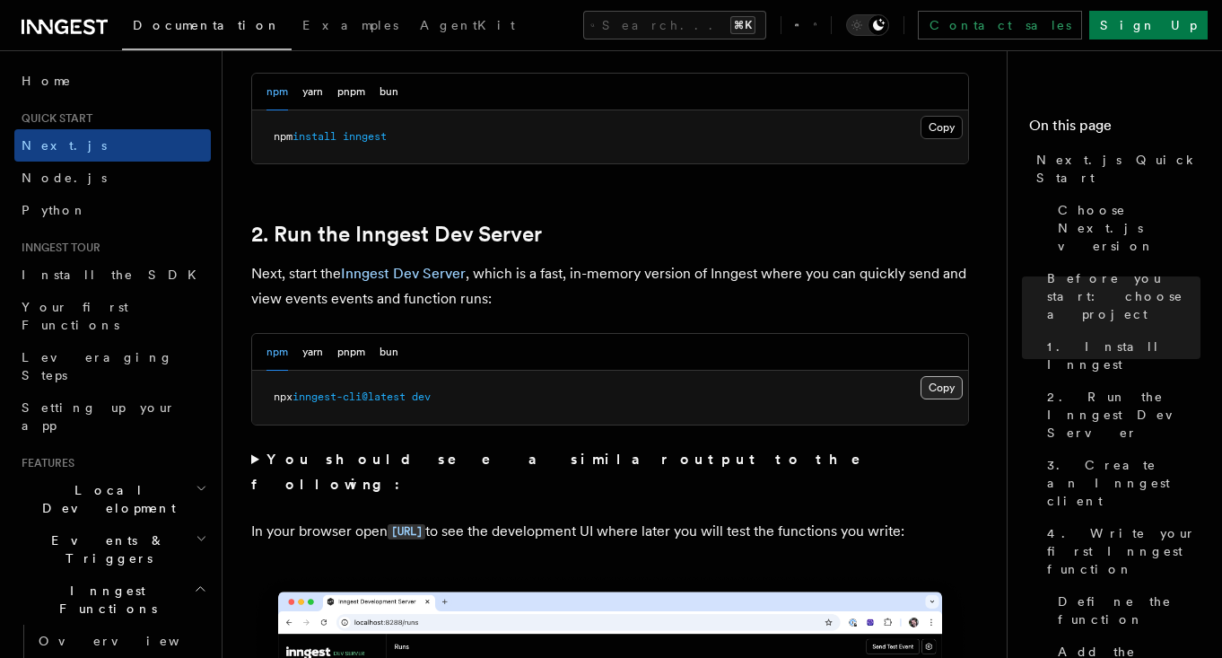
click at [951, 387] on button "Copy Copied" at bounding box center [942, 387] width 42 height 23
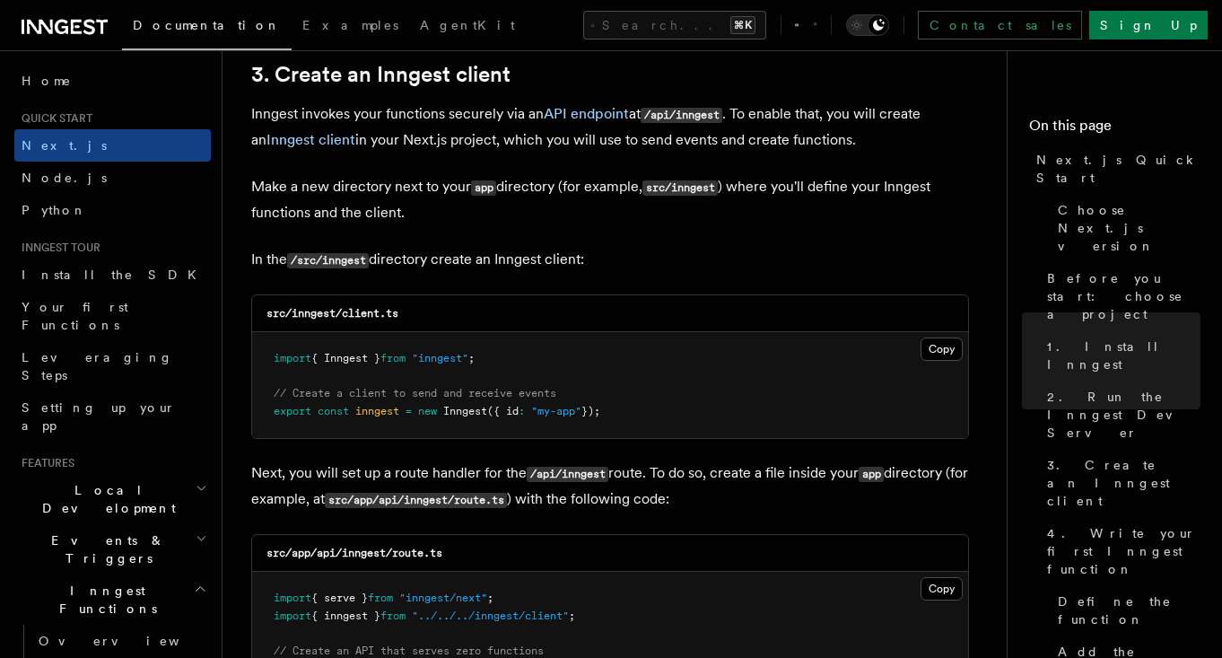
scroll to position [2148, 0]
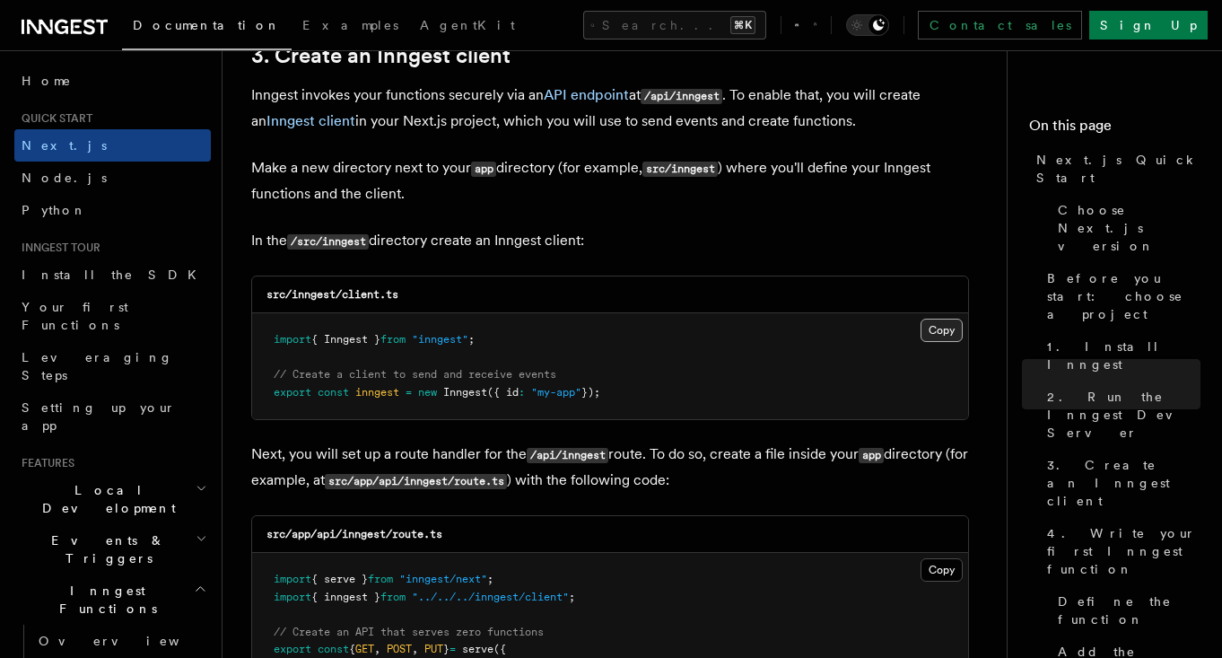
click at [929, 335] on button "Copy Copied" at bounding box center [942, 330] width 42 height 23
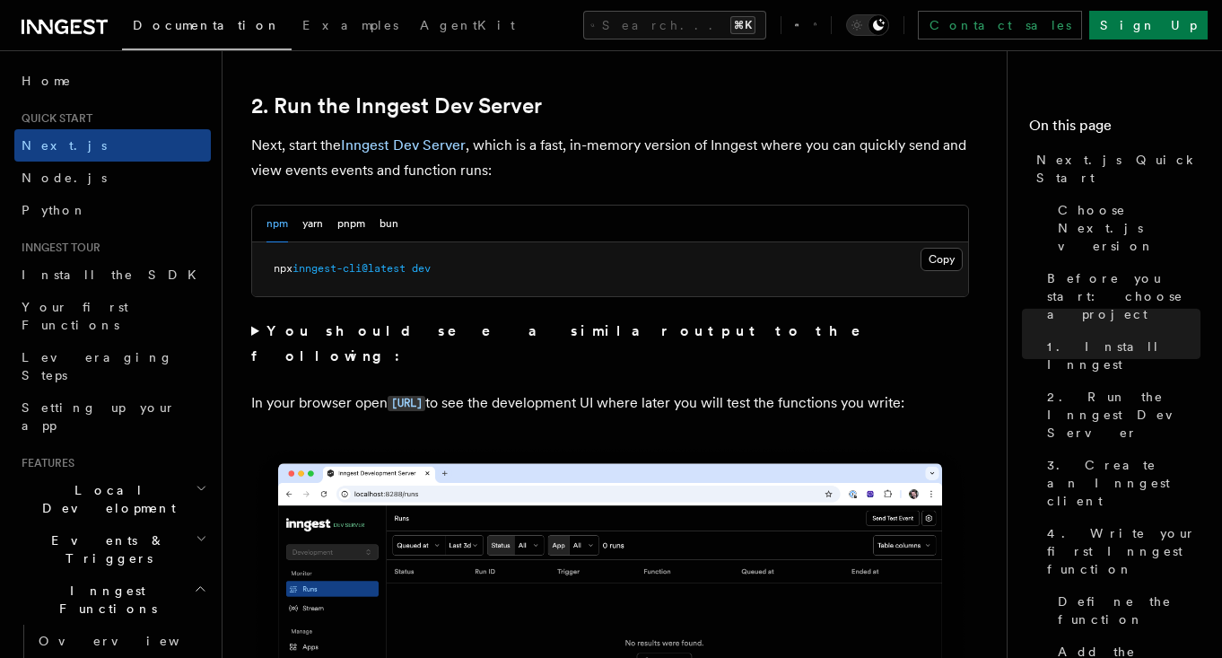
scroll to position [1233, 0]
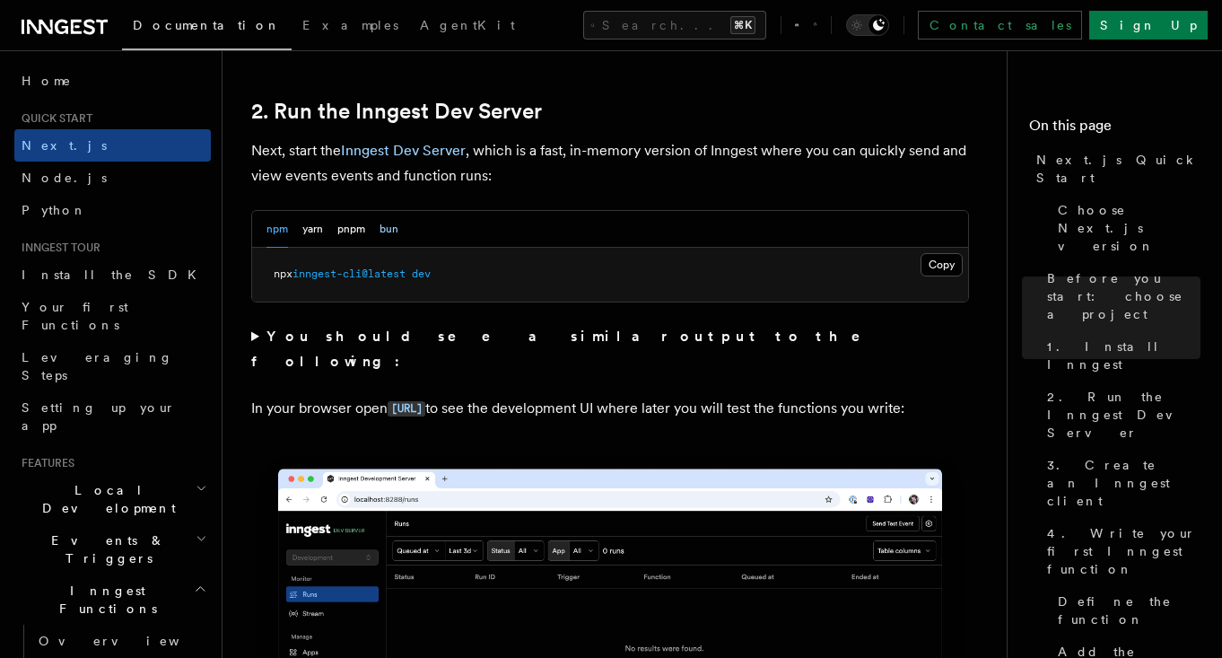
click at [389, 231] on button "bun" at bounding box center [389, 229] width 19 height 37
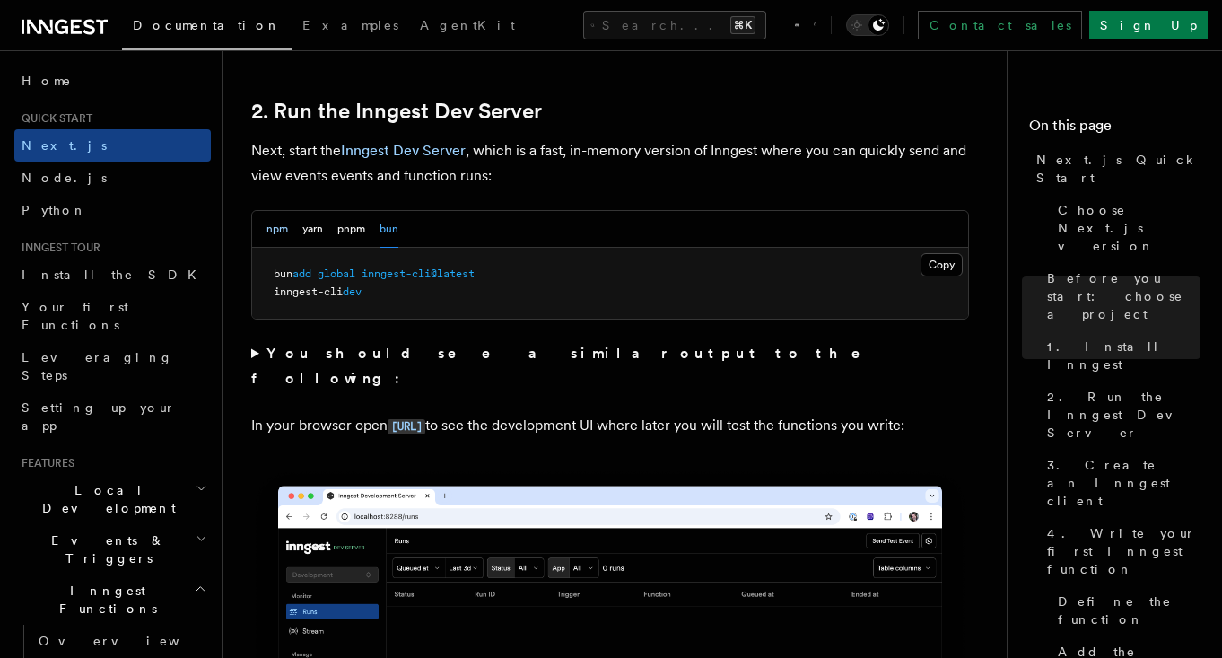
click at [275, 229] on button "npm" at bounding box center [277, 229] width 22 height 37
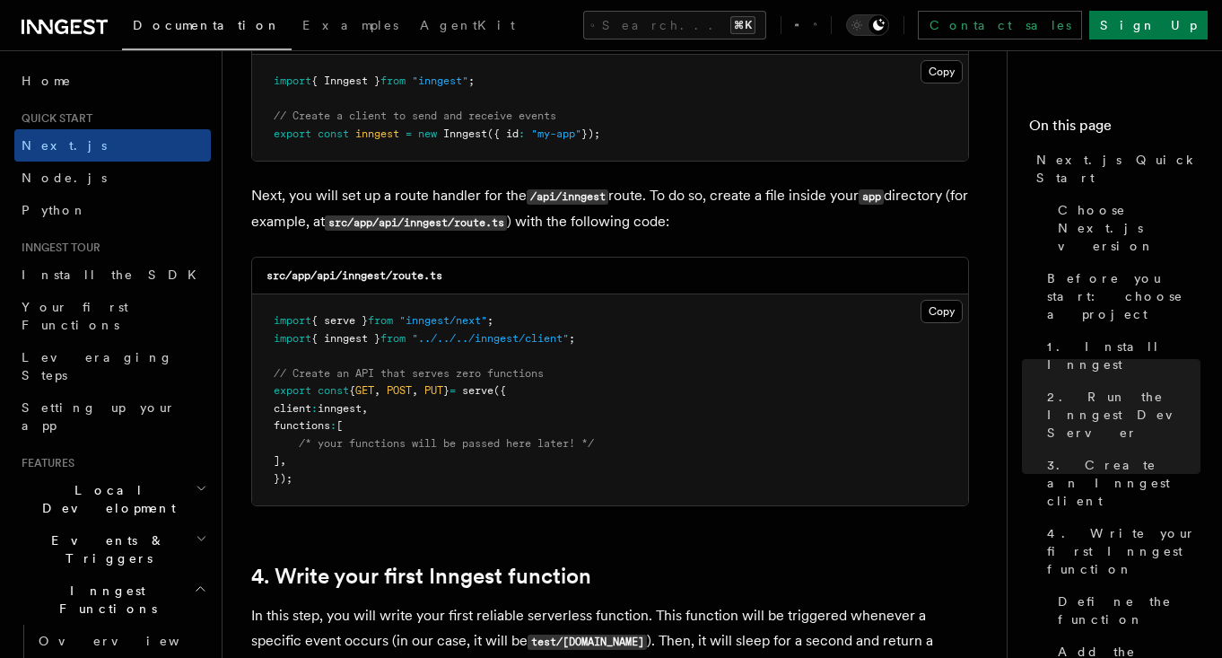
scroll to position [2401, 0]
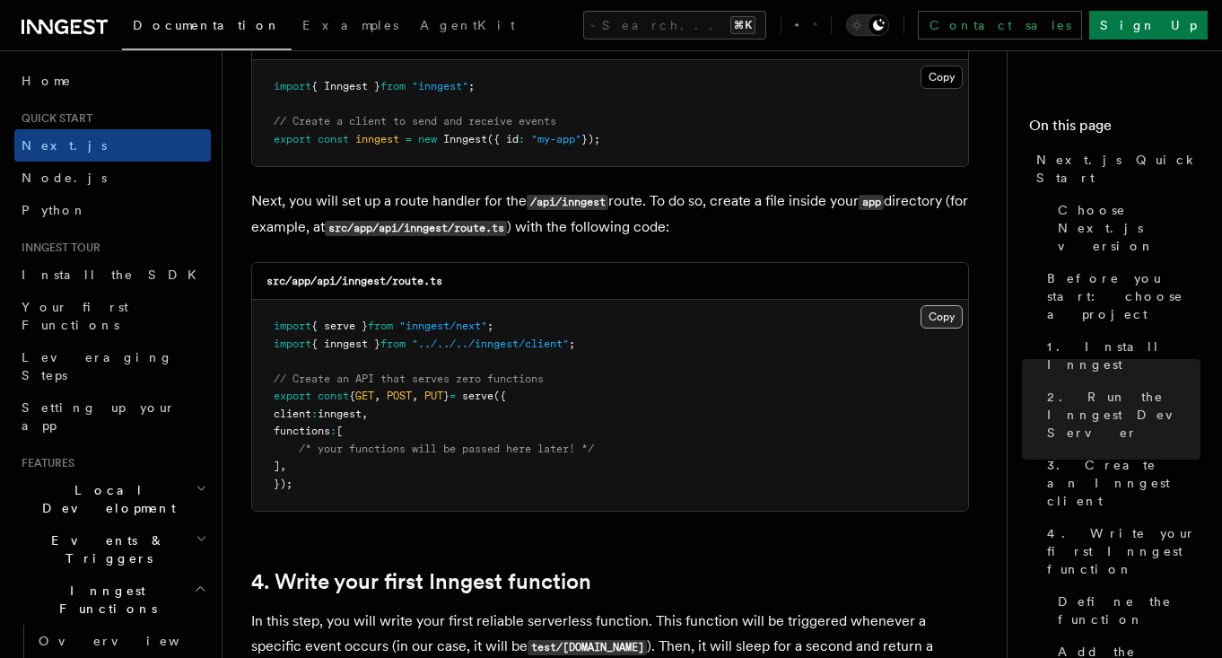
click at [942, 325] on button "Copy Copied" at bounding box center [942, 316] width 42 height 23
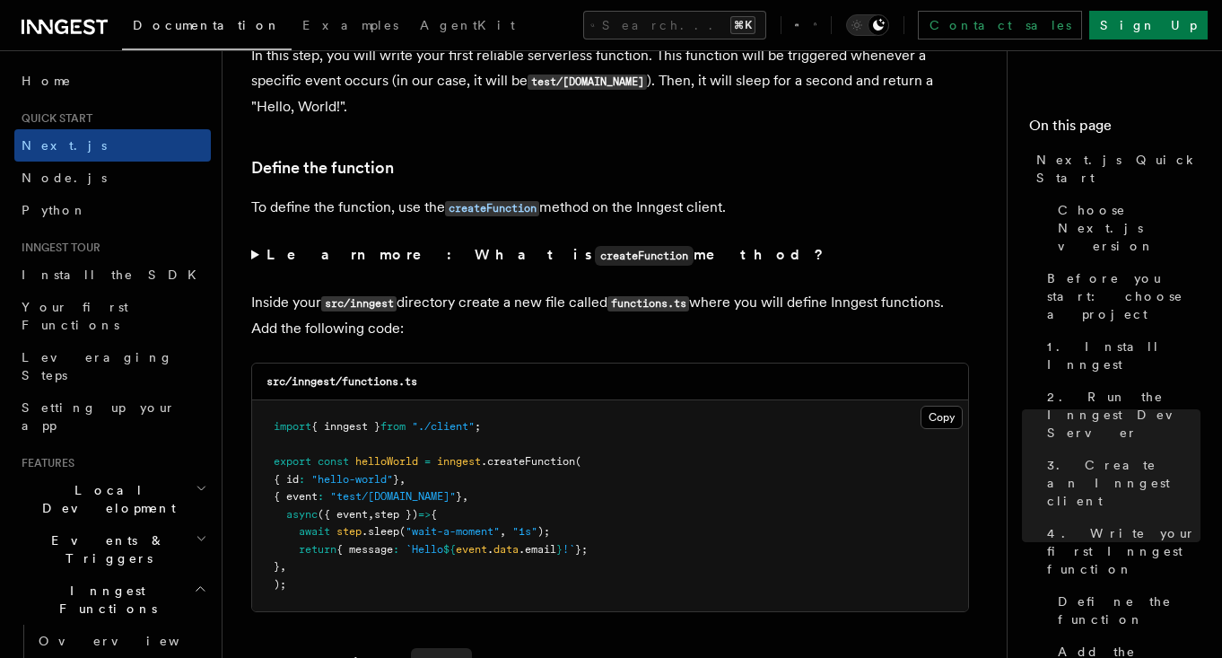
scroll to position [3101, 0]
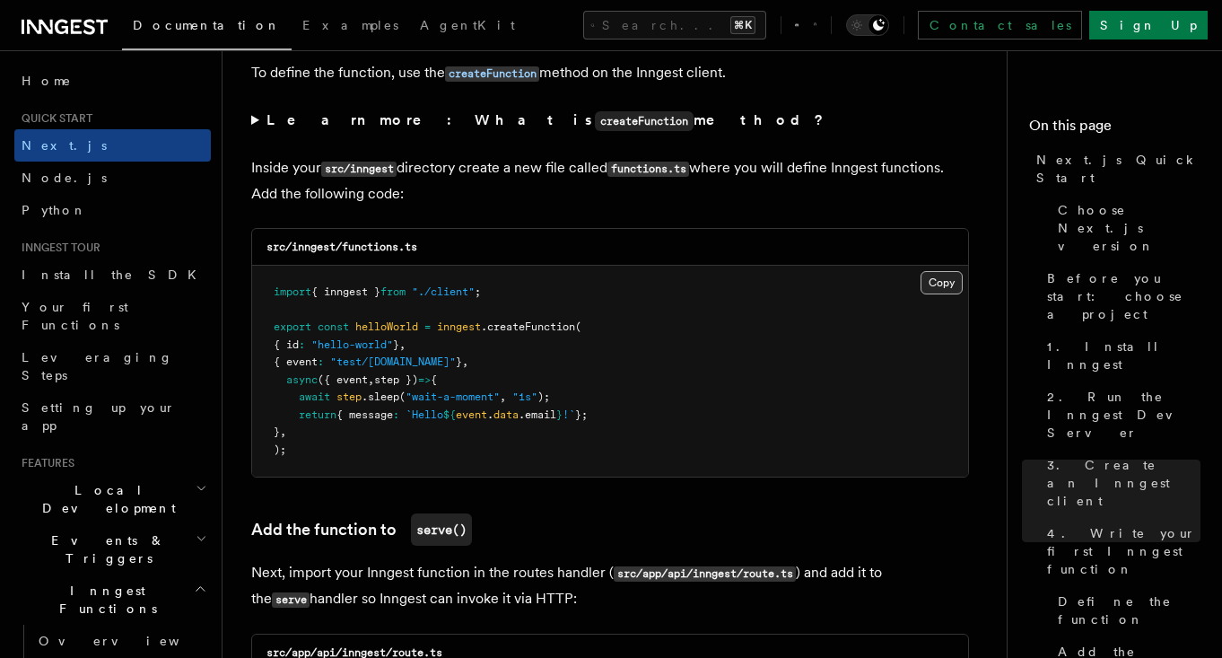
click at [948, 283] on button "Copy Copied" at bounding box center [942, 282] width 42 height 23
click at [376, 251] on code "src/inngest/functions.ts" at bounding box center [341, 246] width 151 height 13
copy code "functions"
click at [956, 288] on button "Copy Copied" at bounding box center [942, 282] width 42 height 23
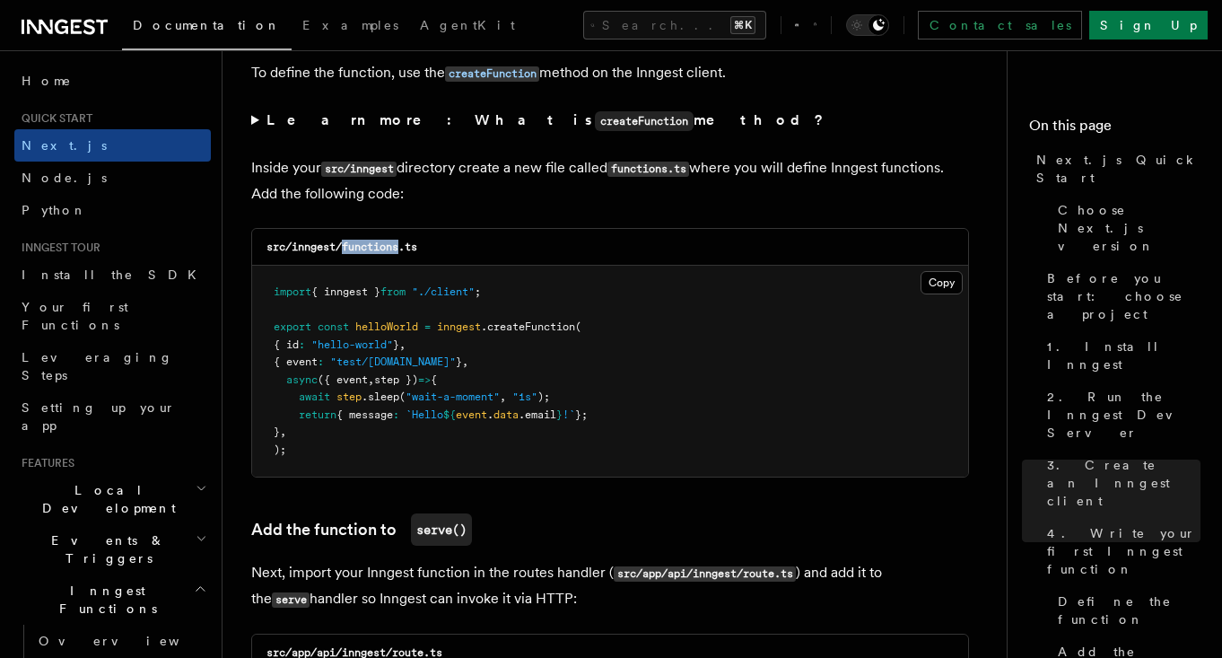
click at [74, 23] on icon at bounding box center [65, 27] width 86 height 22
